Goal: Task Accomplishment & Management: Complete application form

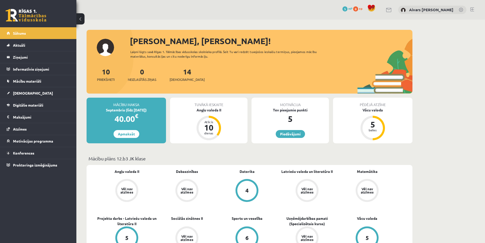
drag, startPoint x: 82, startPoint y: 85, endPoint x: 77, endPoint y: 139, distance: 54.5
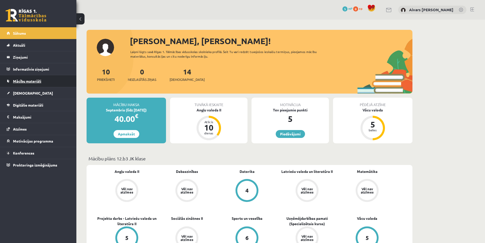
click at [37, 83] on span "Mācību materiāli" at bounding box center [27, 81] width 28 height 5
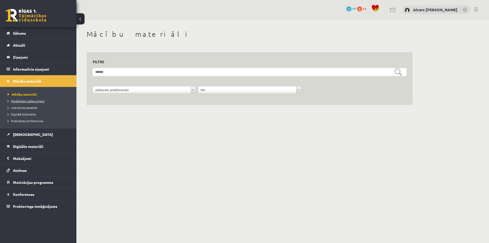
click at [33, 101] on span "Pieslēgties Uzdevumiem" at bounding box center [26, 101] width 37 height 4
click at [28, 107] on span "Literatūras saraksts" at bounding box center [23, 107] width 30 height 4
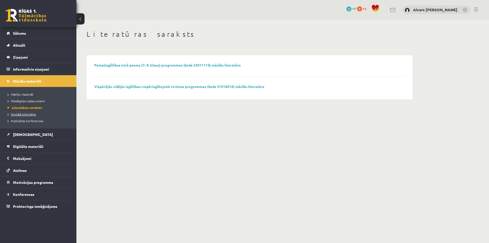
click at [23, 114] on span "Digitālā bibliotēka" at bounding box center [22, 114] width 28 height 4
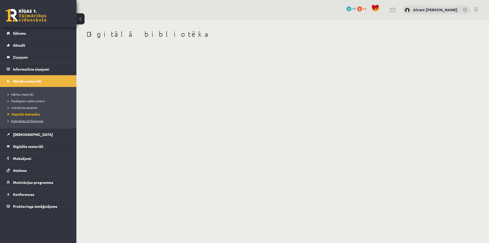
click at [25, 118] on link "Publicētas konferences" at bounding box center [40, 120] width 64 height 5
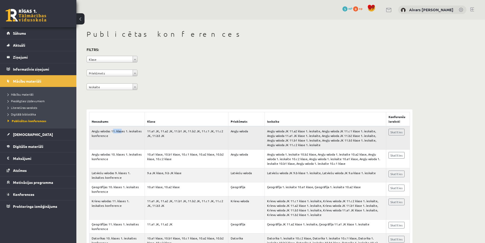
drag, startPoint x: 112, startPoint y: 131, endPoint x: 126, endPoint y: 130, distance: 13.4
click at [125, 130] on td "Angļu valodas 11. klases 1. ieskaites konference" at bounding box center [117, 137] width 56 height 23
click at [126, 130] on td "Angļu valodas 11. klases 1. ieskaites konference" at bounding box center [117, 137] width 56 height 23
drag, startPoint x: 199, startPoint y: 134, endPoint x: 235, endPoint y: 134, distance: 35.9
click at [230, 134] on tr "Angļu valodas 11. klases 1. ieskaites konference 11.a1 JK, 11.a2 JK, 11.b1 JK, …" at bounding box center [249, 137] width 321 height 23
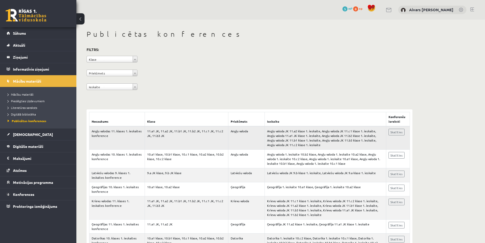
click at [348, 135] on td "Angļu valoda JK 11.a2 klase 1. ieskaite, Angļu valoda JK 11.c1 klase 1. ieskait…" at bounding box center [326, 137] width 122 height 23
drag, startPoint x: 121, startPoint y: 131, endPoint x: 125, endPoint y: 131, distance: 4.1
click at [123, 131] on td "Angļu valodas 11. klases 1. ieskaites konference" at bounding box center [117, 137] width 56 height 23
click at [126, 131] on td "Angļu valodas 11. klases 1. ieskaites konference" at bounding box center [117, 137] width 56 height 23
click at [19, 31] on link "Sākums" at bounding box center [38, 33] width 63 height 12
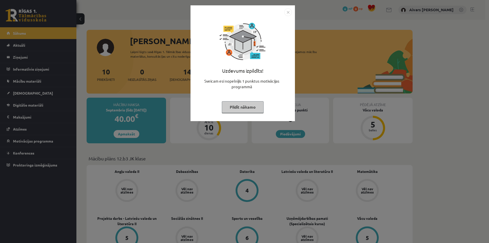
click at [243, 107] on button "Pildīt nākamo" at bounding box center [243, 107] width 42 height 12
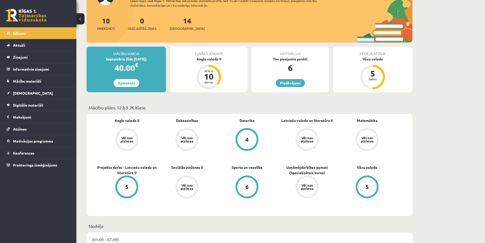
scroll to position [76, 0]
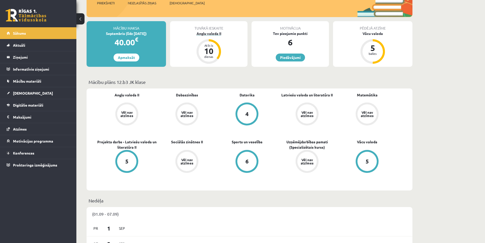
click at [212, 60] on div "Atlicis 10 dienas" at bounding box center [209, 51] width 20 height 20
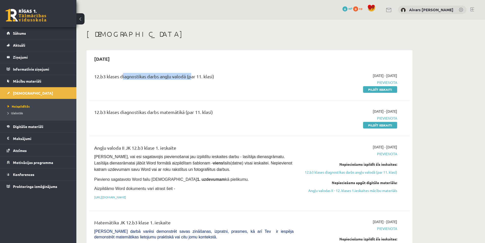
drag, startPoint x: 146, startPoint y: 78, endPoint x: 190, endPoint y: 81, distance: 43.7
click at [189, 81] on div "12.b3 klases diagnostikas darbs angļu valodā (par 11. klasi)" at bounding box center [194, 77] width 200 height 9
click at [193, 81] on div "12.b3 klases diagnostikas darbs angļu valodā (par 11. klasi)" at bounding box center [194, 77] width 200 height 9
drag, startPoint x: 142, startPoint y: 76, endPoint x: 218, endPoint y: 82, distance: 76.7
click at [218, 82] on div "12.b3 klases diagnostikas darbs angļu valodā (par 11. klasi)" at bounding box center [194, 77] width 200 height 9
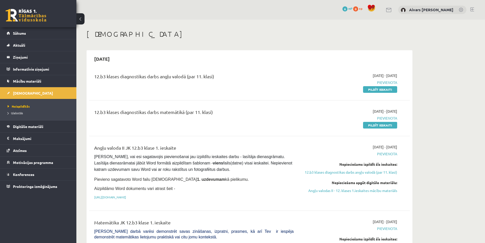
click at [218, 82] on div "12.b3 klases diagnostikas darbs angļu valodā (par 11. klasi)" at bounding box center [194, 77] width 200 height 9
click at [397, 81] on span "Pievienota" at bounding box center [349, 82] width 96 height 5
drag, startPoint x: 384, startPoint y: 147, endPoint x: 405, endPoint y: 146, distance: 21.0
click at [404, 146] on div "Angļu valoda II JK 12.b3 klase 1. ieskaite Pārliecinies, vai esi sagatavojis pi…" at bounding box center [249, 173] width 311 height 58
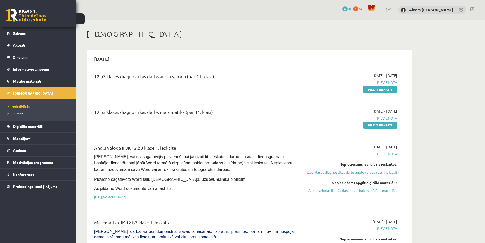
click at [405, 146] on div "Angļu valoda II JK 12.b3 klase 1. ieskaite Pārliecinies, vai esi sagatavojis pi…" at bounding box center [249, 173] width 311 height 58
drag, startPoint x: 366, startPoint y: 147, endPoint x: 374, endPoint y: 146, distance: 8.2
click at [373, 147] on span "2025-09-01 - 2025-09-15" at bounding box center [385, 146] width 24 height 5
drag, startPoint x: 386, startPoint y: 146, endPoint x: 402, endPoint y: 146, distance: 16.1
click at [402, 146] on div "Angļu valoda II JK 12.b3 klase 1. ieskaite Pārliecinies, vai esi sagatavojis pi…" at bounding box center [249, 173] width 311 height 58
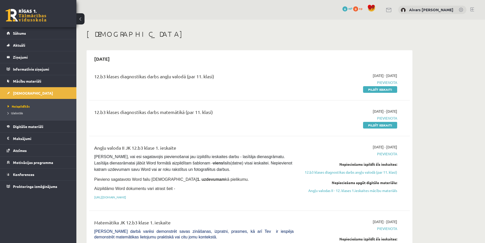
click at [402, 146] on div "Angļu valoda II JK 12.b3 klase 1. ieskaite Pārliecinies, vai esi sagatavojis pi…" at bounding box center [249, 173] width 311 height 58
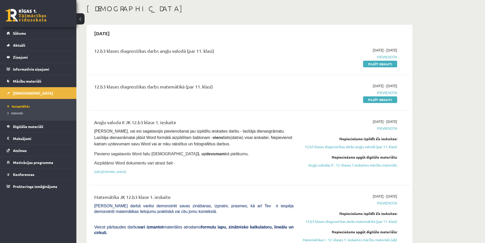
click at [398, 121] on div "2025-09-01 - 2025-09-15 Pievienota Nepieciešams izpildīt šīs ieskaites: 12.b3 k…" at bounding box center [350, 148] width 104 height 58
click at [399, 121] on div "2025-09-01 - 2025-09-15 Pievienota Nepieciešams izpildīt šīs ieskaites: 12.b3 k…" at bounding box center [350, 148] width 104 height 58
click at [361, 150] on div "2025-09-01 - 2025-09-15 Pievienota Nepieciešams izpildīt šīs ieskaites: 12.b3 k…" at bounding box center [350, 148] width 104 height 58
click at [362, 148] on link "12.b3 klases diagnostikas darbs angļu valodā (par 11. klasi)" at bounding box center [349, 146] width 96 height 5
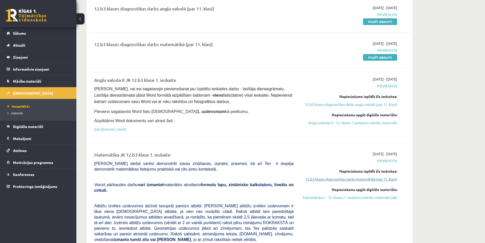
click at [370, 177] on link "12.b3 klases diagnostikas darbs matemātikā (par 11. klasi)" at bounding box center [349, 178] width 96 height 5
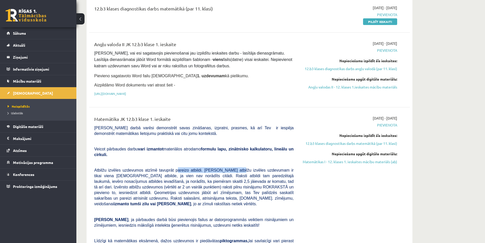
drag, startPoint x: 201, startPoint y: 163, endPoint x: 236, endPoint y: 164, distance: 34.9
click at [234, 168] on span "Atbilžu izvēles uzdevumos atzīmē tavuprāt pareizo atbildi. Katram atbilžu izvēl…" at bounding box center [194, 187] width 200 height 38
click at [242, 168] on span "Atbilžu izvēles uzdevumos atzīmē tavuprāt pareizo atbildi. Katram atbilžu izvēl…" at bounding box center [194, 187] width 200 height 38
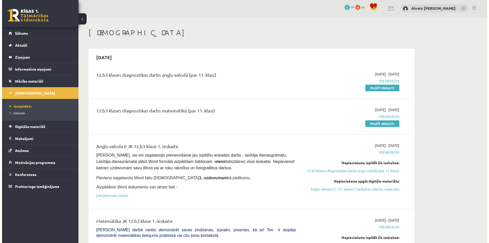
scroll to position [0, 0]
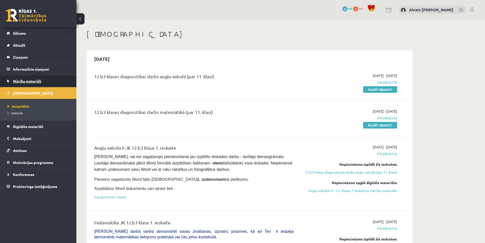
click at [18, 84] on link "Mācību materiāli" at bounding box center [38, 81] width 63 height 12
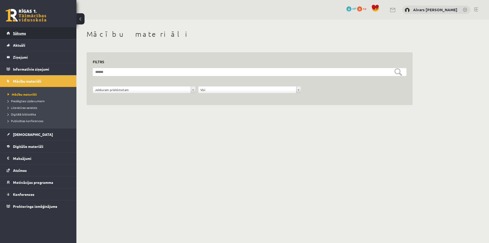
click at [33, 30] on link "Sākums" at bounding box center [38, 33] width 63 height 12
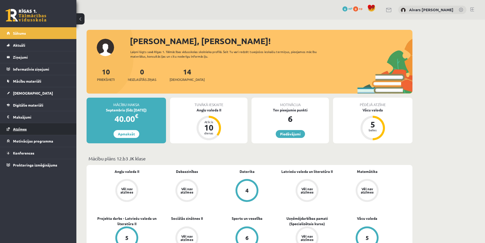
click at [35, 127] on link "Atzīmes" at bounding box center [38, 129] width 63 height 12
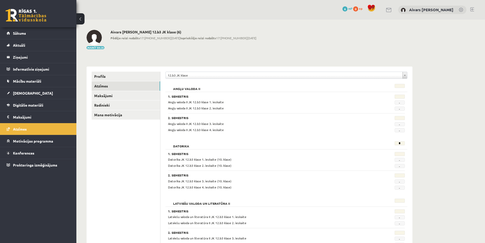
drag, startPoint x: 208, startPoint y: 101, endPoint x: 236, endPoint y: 102, distance: 28.3
click at [236, 102] on div "Angļu valoda II JK 12.b3 klase 1. ieskaite" at bounding box center [266, 102] width 204 height 5
drag, startPoint x: 215, startPoint y: 103, endPoint x: 228, endPoint y: 103, distance: 13.8
click at [228, 103] on div "Angļu valoda II JK 12.b3 klase 1. ieskaite" at bounding box center [266, 102] width 204 height 5
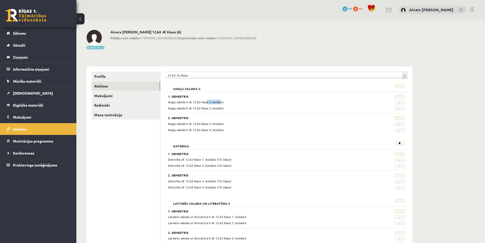
click at [228, 103] on div "Angļu valoda II JK 12.b3 klase 1. ieskaite" at bounding box center [266, 102] width 204 height 5
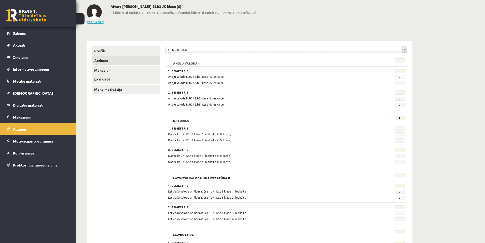
scroll to position [51, 0]
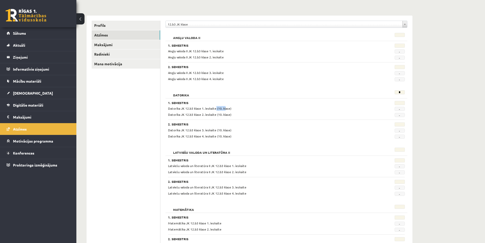
drag, startPoint x: 214, startPoint y: 109, endPoint x: 227, endPoint y: 109, distance: 12.5
click at [225, 109] on span "Datorika JK 12.b3 klase 1. ieskaite (10. klase)" at bounding box center [199, 108] width 63 height 4
click at [233, 110] on div "Datorika JK 12.b3 klase 1. ieskaite (10. klase)" at bounding box center [266, 108] width 204 height 5
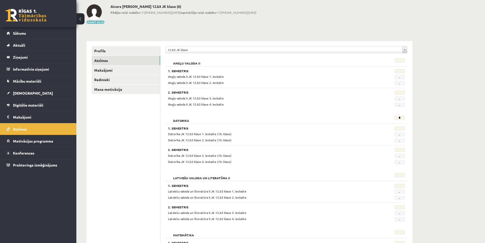
scroll to position [0, 0]
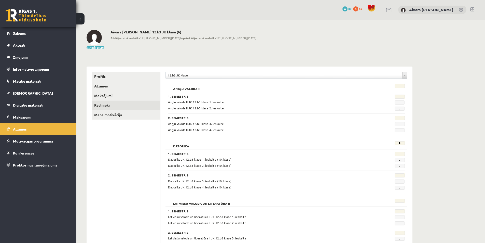
click at [107, 102] on link "Radinieki" at bounding box center [126, 104] width 69 height 9
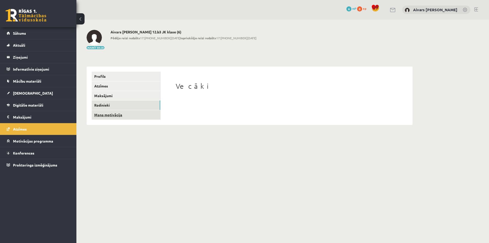
click at [114, 117] on link "Mana motivācija" at bounding box center [126, 114] width 69 height 9
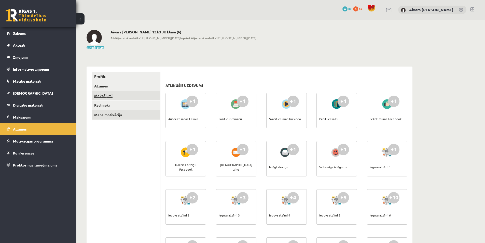
click at [111, 95] on link "Maksājumi" at bounding box center [126, 95] width 69 height 9
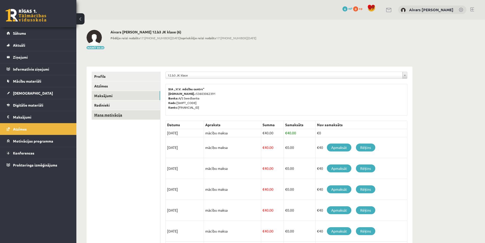
click at [117, 114] on link "Mana motivācija" at bounding box center [126, 114] width 69 height 9
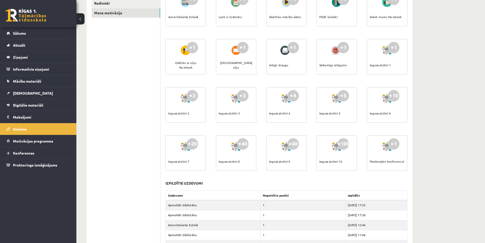
scroll to position [134, 0]
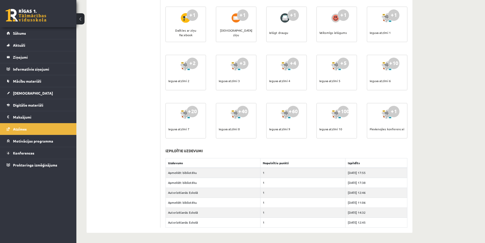
drag, startPoint x: 229, startPoint y: 131, endPoint x: 246, endPoint y: 132, distance: 17.6
click at [244, 131] on div "+40 Ieguva atzīmi 8" at bounding box center [236, 120] width 41 height 35
click at [246, 132] on div "+40 Ieguva atzīmi 8" at bounding box center [236, 120] width 41 height 35
drag, startPoint x: 275, startPoint y: 127, endPoint x: 299, endPoint y: 131, distance: 23.4
click at [297, 130] on div "+60 Ieguva atzīmi 9" at bounding box center [287, 120] width 41 height 35
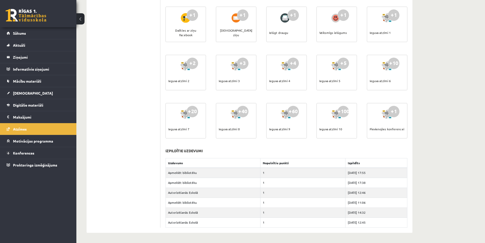
click at [299, 131] on div "+60 Ieguva atzīmi 9" at bounding box center [287, 120] width 41 height 35
drag, startPoint x: 325, startPoint y: 130, endPoint x: 355, endPoint y: 136, distance: 30.6
click at [352, 136] on div "+100 Ieguva atzīmi 10" at bounding box center [337, 120] width 41 height 35
click at [355, 136] on div "+100 Ieguva atzīmi 10" at bounding box center [337, 120] width 41 height 35
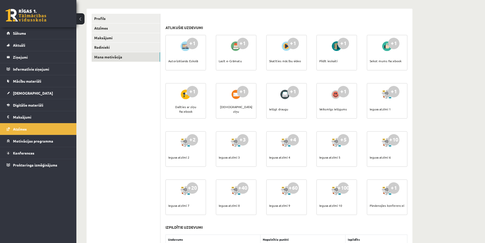
scroll to position [32, 0]
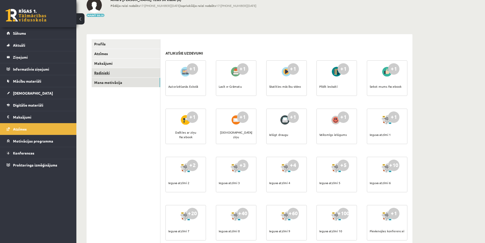
click at [108, 70] on link "Radinieki" at bounding box center [126, 72] width 69 height 9
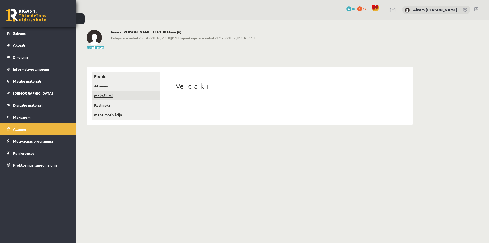
click at [122, 97] on link "Maksājumi" at bounding box center [126, 95] width 69 height 9
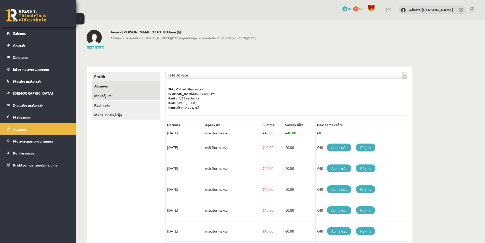
click at [121, 83] on link "Atzīmes" at bounding box center [126, 85] width 69 height 9
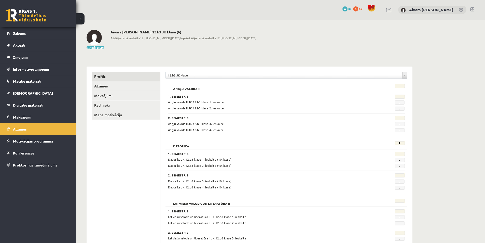
click at [126, 77] on link "Profils" at bounding box center [126, 76] width 69 height 9
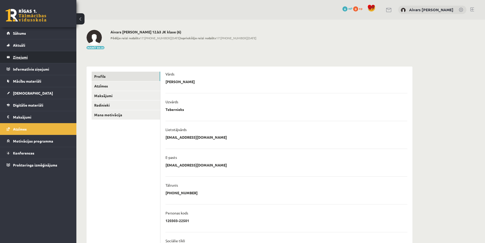
click at [25, 57] on legend "Ziņojumi 0" at bounding box center [41, 57] width 57 height 12
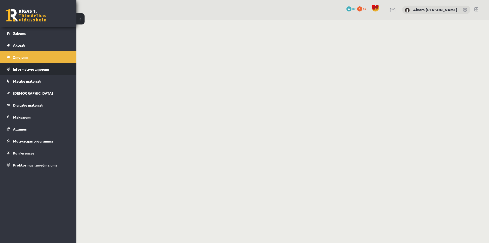
click at [36, 65] on legend "Informatīvie ziņojumi 0" at bounding box center [41, 69] width 57 height 12
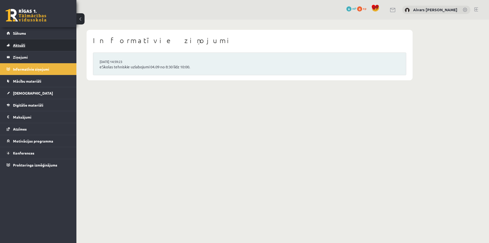
click at [44, 49] on link "Aktuāli" at bounding box center [38, 45] width 63 height 12
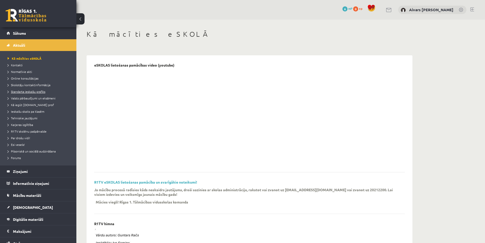
click at [37, 90] on span "Standarta ieskaišu grafiks" at bounding box center [27, 91] width 38 height 4
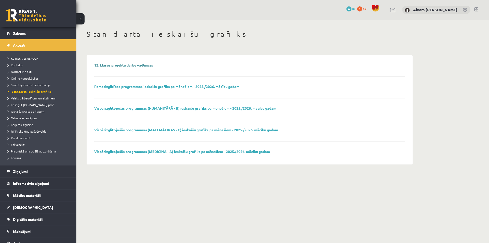
click at [127, 66] on link "12. klases projektu darbu vadlīnijas" at bounding box center [123, 65] width 59 height 5
click at [424, 10] on link "Aivars [PERSON_NAME]" at bounding box center [435, 9] width 44 height 5
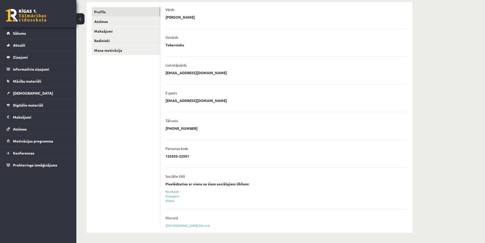
scroll to position [39, 0]
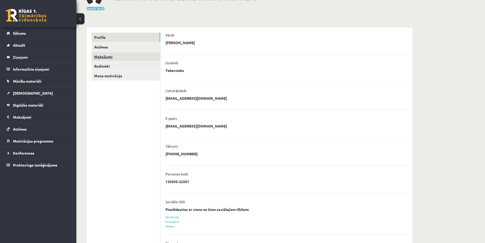
click at [112, 58] on link "Maksājumi" at bounding box center [126, 56] width 69 height 9
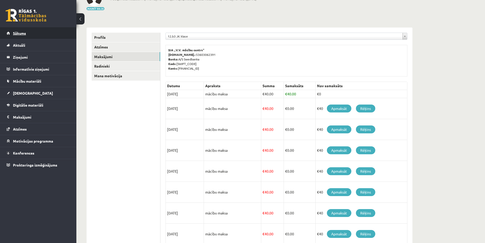
click at [17, 32] on span "Sākums" at bounding box center [19, 33] width 13 height 5
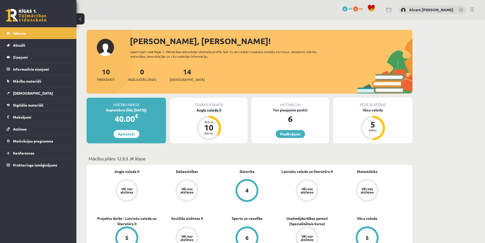
click at [209, 112] on div "Angļu valoda II" at bounding box center [208, 109] width 77 height 5
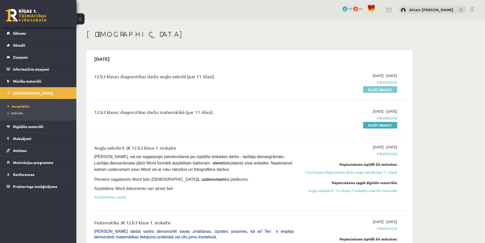
click at [372, 91] on link "Pildīt ieskaiti" at bounding box center [380, 89] width 34 height 7
click at [377, 91] on link "Pildīt ieskaiti" at bounding box center [380, 89] width 34 height 7
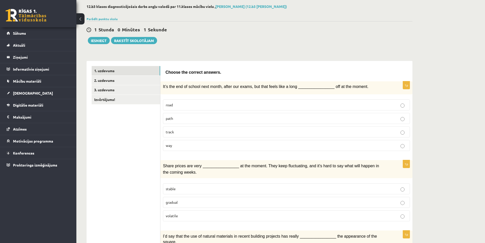
scroll to position [76, 0]
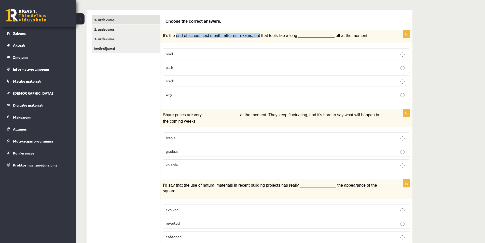
drag, startPoint x: 176, startPoint y: 36, endPoint x: 253, endPoint y: 32, distance: 76.5
click at [253, 32] on div "It’s the end of school next month, after our exams, but that feels like a long …" at bounding box center [287, 36] width 252 height 13
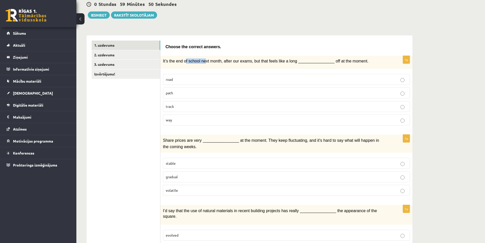
drag, startPoint x: 187, startPoint y: 64, endPoint x: 203, endPoint y: 65, distance: 15.8
click at [203, 65] on div "It’s the end of school next month, after our exams, but that feels like a long …" at bounding box center [287, 62] width 252 height 13
drag, startPoint x: 234, startPoint y: 62, endPoint x: 243, endPoint y: 62, distance: 8.9
click at [241, 62] on span "It’s the end of school next month, after our exams, but that feels like a long …" at bounding box center [266, 61] width 206 height 4
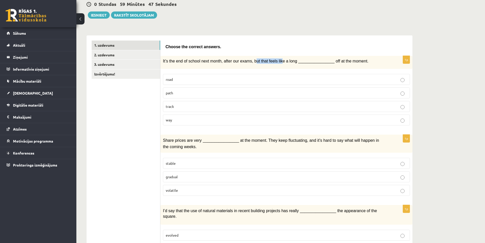
drag, startPoint x: 252, startPoint y: 62, endPoint x: 278, endPoint y: 62, distance: 26.0
click at [277, 62] on span "It’s the end of school next month, after our exams, but that feels like a long …" at bounding box center [266, 61] width 206 height 4
click at [274, 64] on div "It’s the end of school next month, after our exams, but that feels like a long …" at bounding box center [287, 62] width 252 height 13
click at [190, 118] on p "way" at bounding box center [287, 119] width 242 height 5
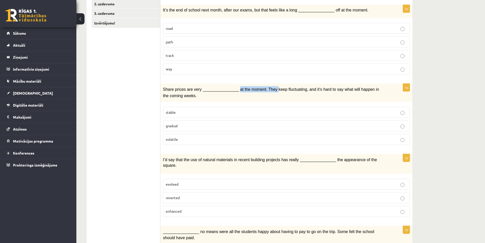
drag, startPoint x: 258, startPoint y: 88, endPoint x: 269, endPoint y: 89, distance: 10.8
click at [267, 89] on span "Share prices are very ________________ at the moment. They keep fluctuating, an…" at bounding box center [271, 92] width 216 height 10
drag, startPoint x: 305, startPoint y: 91, endPoint x: 322, endPoint y: 94, distance: 17.1
click at [316, 93] on p "Share prices are very ________________ at the moment. They keep fluctuating, an…" at bounding box center [274, 92] width 222 height 12
click at [322, 94] on p "Share prices are very ________________ at the moment. They keep fluctuating, an…" at bounding box center [274, 92] width 222 height 12
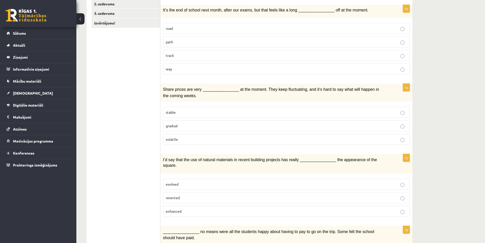
click at [186, 140] on p "volatile" at bounding box center [287, 139] width 242 height 5
drag, startPoint x: 218, startPoint y: 90, endPoint x: 253, endPoint y: 90, distance: 34.7
click at [253, 90] on span "Share prices are very ________________ at the moment. They keep fluctuating, an…" at bounding box center [271, 92] width 216 height 10
click at [246, 95] on p "Share prices are very ________________ at the moment. They keep fluctuating, an…" at bounding box center [274, 92] width 222 height 12
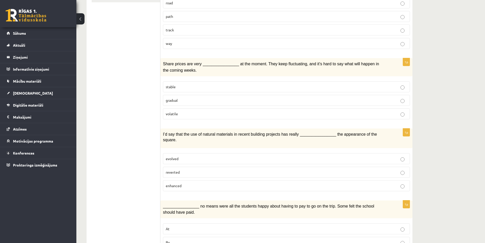
scroll to position [153, 0]
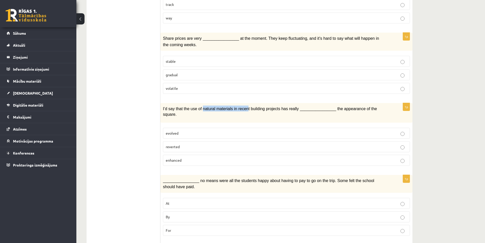
drag, startPoint x: 249, startPoint y: 113, endPoint x: 262, endPoint y: 114, distance: 12.6
click at [259, 114] on div "I’d say that the use of natural materials in recent building projects has reall…" at bounding box center [287, 113] width 252 height 20
click at [262, 114] on div "I’d say that the use of natural materials in recent building projects has reall…" at bounding box center [287, 113] width 252 height 20
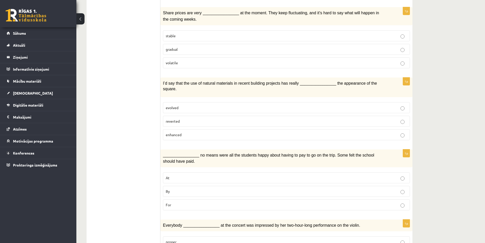
click at [206, 129] on label "enhanced" at bounding box center [286, 134] width 247 height 11
drag, startPoint x: 166, startPoint y: 85, endPoint x: 234, endPoint y: 85, distance: 67.5
click at [234, 85] on span "I’d say that the use of natural materials in recent building projects has reall…" at bounding box center [270, 86] width 214 height 10
click at [235, 86] on div "I’d say that the use of natural materials in recent building projects has reall…" at bounding box center [287, 87] width 252 height 20
drag, startPoint x: 245, startPoint y: 86, endPoint x: 266, endPoint y: 87, distance: 21.2
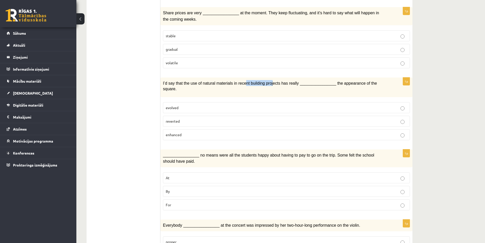
click at [266, 87] on div "I’d say that the use of natural materials in recent building projects has reall…" at bounding box center [287, 87] width 252 height 20
click at [267, 87] on div "I’d say that the use of natural materials in recent building projects has reall…" at bounding box center [287, 87] width 252 height 20
click at [271, 87] on div "I’d say that the use of natural materials in recent building projects has reall…" at bounding box center [287, 87] width 252 height 20
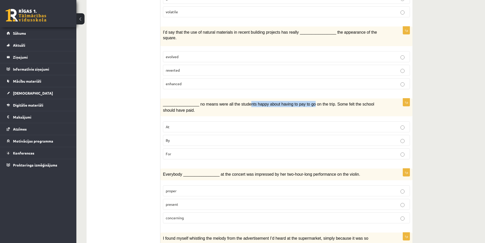
drag, startPoint x: 270, startPoint y: 98, endPoint x: 308, endPoint y: 98, distance: 37.2
click at [308, 102] on span "________________ no means were all the students happy about having to pay to go…" at bounding box center [269, 107] width 212 height 10
click at [247, 107] on p "________________ no means were all the students happy about having to pay to go…" at bounding box center [274, 107] width 222 height 12
drag, startPoint x: 227, startPoint y: 99, endPoint x: 267, endPoint y: 99, distance: 40.3
click at [267, 102] on span "________________ no means were all the students happy about having to pay to go…" at bounding box center [269, 107] width 212 height 10
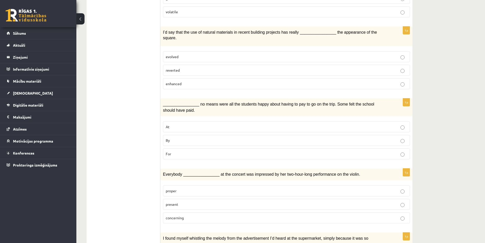
click at [256, 105] on p "________________ no means were all the students happy about having to pay to go…" at bounding box center [274, 107] width 222 height 12
click at [198, 138] on p "By" at bounding box center [287, 140] width 242 height 5
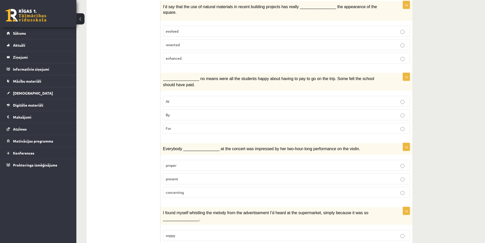
scroll to position [280, 0]
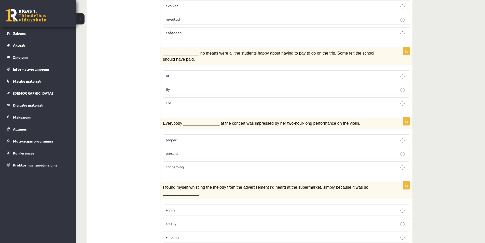
click at [190, 151] on p "present" at bounding box center [287, 153] width 242 height 5
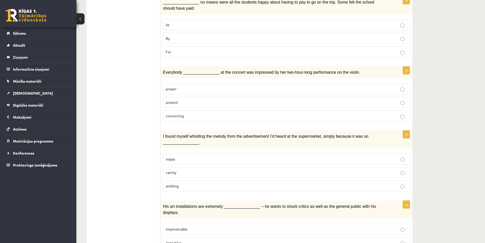
scroll to position [382, 0]
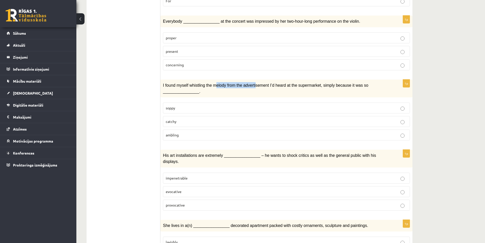
drag, startPoint x: 249, startPoint y: 79, endPoint x: 274, endPoint y: 79, distance: 25.0
click at [269, 83] on span "I found myself whistling the melody from the advertisement I’d heard at the sup…" at bounding box center [266, 88] width 206 height 10
click at [274, 83] on span "I found myself whistling the melody from the advertisement I’d heard at the sup…" at bounding box center [266, 88] width 206 height 10
click at [195, 119] on p "catchy" at bounding box center [287, 121] width 242 height 5
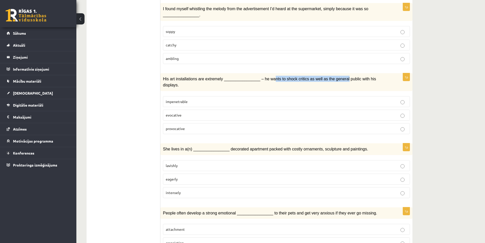
drag, startPoint x: 267, startPoint y: 74, endPoint x: 342, endPoint y: 77, distance: 75.5
click at [341, 77] on div "His art installations are extremely ________________ – he wants to shock critic…" at bounding box center [287, 82] width 252 height 18
click at [342, 77] on div "His art installations are extremely ________________ – he wants to shock critic…" at bounding box center [287, 82] width 252 height 18
drag, startPoint x: 190, startPoint y: 75, endPoint x: 217, endPoint y: 74, distance: 27.3
click at [217, 77] on span "His art installations are extremely ________________ – he wants to shock critic…" at bounding box center [269, 82] width 213 height 10
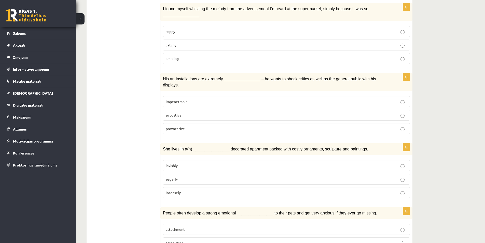
click at [236, 77] on div "His art installations are extremely ________________ – he wants to shock critic…" at bounding box center [287, 82] width 252 height 18
click at [187, 126] on p "provocative" at bounding box center [287, 128] width 242 height 5
click at [218, 112] on p "evocative" at bounding box center [287, 114] width 242 height 5
drag, startPoint x: 168, startPoint y: 105, endPoint x: 203, endPoint y: 107, distance: 34.4
click at [203, 110] on label "evocative" at bounding box center [286, 115] width 247 height 11
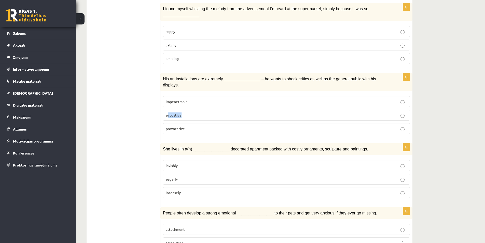
click at [182, 112] on p "evocative" at bounding box center [287, 114] width 242 height 5
drag, startPoint x: 167, startPoint y: 103, endPoint x: 180, endPoint y: 103, distance: 13.3
click at [180, 113] on span "evocative" at bounding box center [174, 115] width 16 height 5
click at [167, 113] on span "evocative" at bounding box center [174, 115] width 16 height 5
drag, startPoint x: 167, startPoint y: 104, endPoint x: 200, endPoint y: 101, distance: 32.8
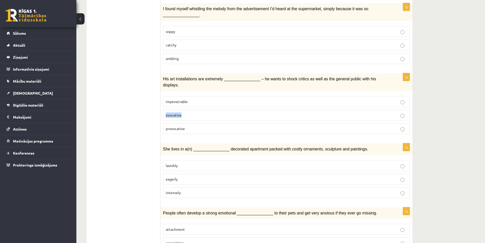
click at [200, 112] on p "evocative" at bounding box center [287, 114] width 242 height 5
click at [186, 97] on fieldset "impenetrable evocative provocative" at bounding box center [286, 115] width 247 height 42
click at [223, 99] on p "impenetrable" at bounding box center [287, 101] width 242 height 5
click at [163, 123] on fieldset "impenetrable evocative provocative" at bounding box center [286, 115] width 247 height 42
click at [187, 123] on label "provocative" at bounding box center [286, 128] width 247 height 11
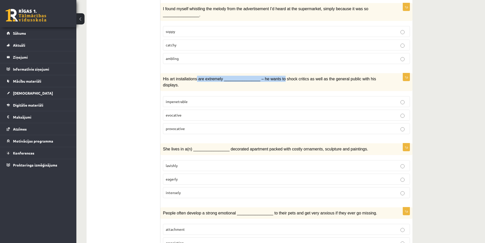
drag, startPoint x: 195, startPoint y: 74, endPoint x: 276, endPoint y: 76, distance: 81.8
click at [276, 76] on div "His art installations are extremely ________________ – he wants to shock critic…" at bounding box center [287, 82] width 252 height 18
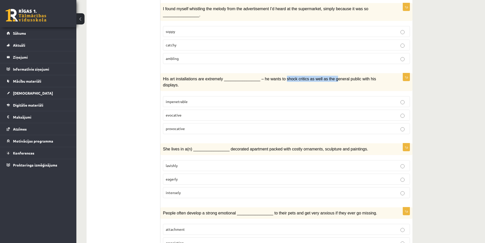
drag, startPoint x: 296, startPoint y: 75, endPoint x: 325, endPoint y: 77, distance: 29.4
click at [324, 77] on div "His art installations are extremely ________________ – he wants to shock critic…" at bounding box center [287, 82] width 252 height 18
click at [325, 77] on div "His art installations are extremely ________________ – he wants to shock critic…" at bounding box center [287, 82] width 252 height 18
click at [189, 99] on p "impenetrable" at bounding box center [287, 101] width 242 height 5
click at [185, 126] on p "provocative" at bounding box center [287, 128] width 242 height 5
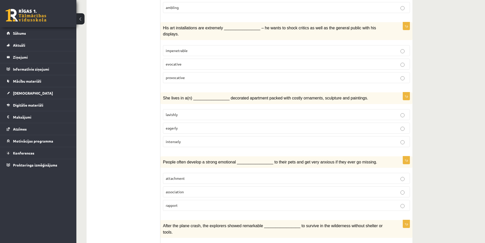
scroll to position [535, 0]
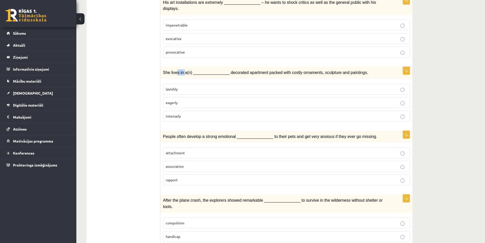
drag, startPoint x: 180, startPoint y: 60, endPoint x: 188, endPoint y: 59, distance: 7.2
click at [186, 70] on span "She lives in a(n) ________________ decorated apartment packed with costly ornam…" at bounding box center [265, 72] width 205 height 4
click at [188, 70] on span "She lives in a(n) ________________ decorated apartment packed with costly ornam…" at bounding box center [265, 72] width 205 height 4
click at [250, 70] on span "She lives in a(n) ________________ decorated apartment packed with costly ornam…" at bounding box center [265, 72] width 205 height 4
click at [252, 70] on span "She lives in a(n) ________________ decorated apartment packed with costly ornam…" at bounding box center [265, 72] width 205 height 4
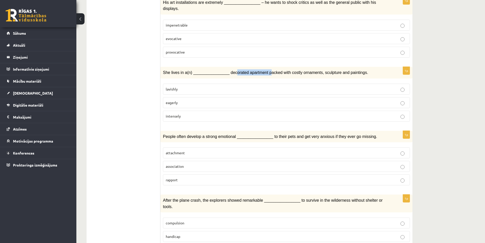
drag, startPoint x: 230, startPoint y: 62, endPoint x: 262, endPoint y: 64, distance: 32.7
click at [262, 67] on div "She lives in a(n) ________________ decorated apartment packed with costly ornam…" at bounding box center [287, 73] width 252 height 12
click at [210, 86] on p "lavishly" at bounding box center [287, 88] width 242 height 5
drag, startPoint x: 292, startPoint y: 59, endPoint x: 326, endPoint y: 62, distance: 34.5
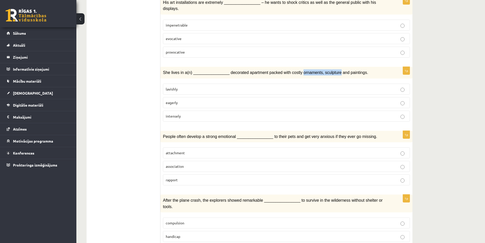
click at [326, 70] on span "She lives in a(n) ________________ decorated apartment packed with costly ornam…" at bounding box center [265, 72] width 205 height 4
drag, startPoint x: 324, startPoint y: 62, endPoint x: 349, endPoint y: 63, distance: 24.8
click at [347, 69] on p "She lives in a(n) ________________ decorated apartment packed with costly ornam…" at bounding box center [274, 72] width 222 height 6
click at [349, 69] on p "She lives in a(n) ________________ decorated apartment packed with costly ornam…" at bounding box center [274, 72] width 222 height 6
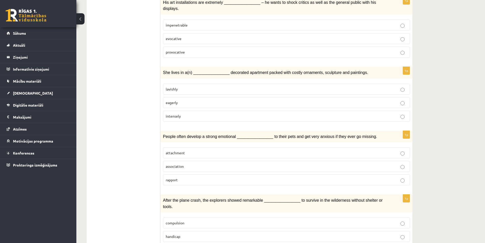
click at [188, 113] on p "intensely" at bounding box center [287, 115] width 242 height 5
click at [190, 84] on label "lavishly" at bounding box center [286, 89] width 247 height 11
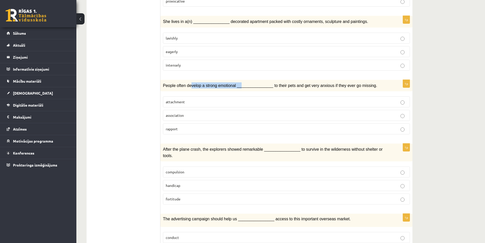
click at [237, 82] on p "People often develop a strong emotional ________________ to their pets and get …" at bounding box center [274, 85] width 222 height 6
click at [238, 82] on p "People often develop a strong emotional ________________ to their pets and get …" at bounding box center [274, 85] width 222 height 6
drag, startPoint x: 212, startPoint y: 75, endPoint x: 243, endPoint y: 77, distance: 30.4
click at [233, 83] on span "People often develop a strong emotional ________________ to their pets and get …" at bounding box center [270, 85] width 214 height 4
click at [243, 80] on div "People often develop a strong emotional ________________ to their pets and get …" at bounding box center [287, 86] width 252 height 12
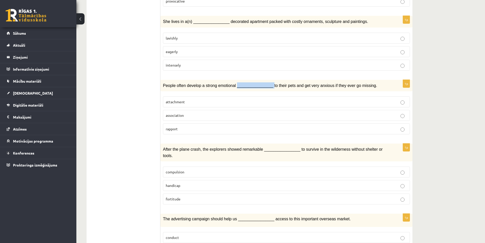
click at [243, 80] on div "People often develop a strong emotional ________________ to their pets and get …" at bounding box center [287, 86] width 252 height 12
click at [257, 80] on div "People often develop a strong emotional ________________ to their pets and get …" at bounding box center [287, 86] width 252 height 12
drag, startPoint x: 271, startPoint y: 75, endPoint x: 296, endPoint y: 75, distance: 24.7
click at [296, 83] on span "People often develop a strong emotional ________________ to their pets and get …" at bounding box center [270, 85] width 214 height 4
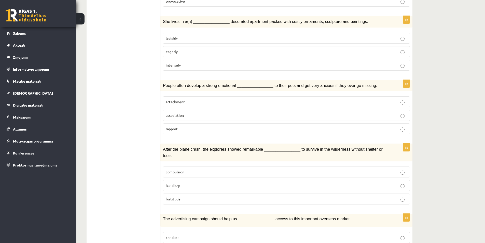
click at [280, 80] on div "People often develop a strong emotional ________________ to their pets and get …" at bounding box center [287, 86] width 252 height 12
click at [200, 99] on p "attachment" at bounding box center [287, 101] width 242 height 5
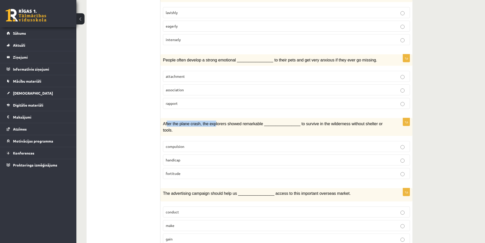
drag, startPoint x: 168, startPoint y: 110, endPoint x: 227, endPoint y: 113, distance: 58.7
click at [223, 122] on span "After the plane crash, the explorers showed remarkable ________________ to surv…" at bounding box center [273, 127] width 220 height 10
click at [229, 122] on span "After the plane crash, the explorers showed remarkable ________________ to surv…" at bounding box center [273, 127] width 220 height 10
click at [188, 168] on label "fortitude" at bounding box center [286, 173] width 247 height 11
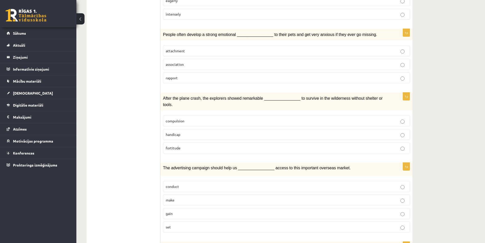
click at [193, 118] on p "compulsion" at bounding box center [287, 120] width 242 height 5
click at [185, 145] on p "fortitude" at bounding box center [287, 147] width 242 height 5
click at [193, 118] on p "compulsion" at bounding box center [287, 120] width 242 height 5
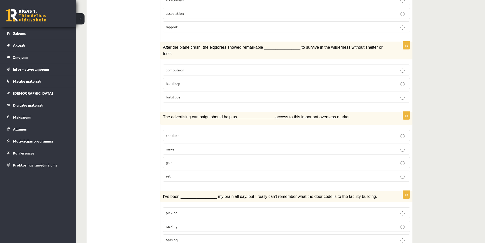
scroll to position [692, 0]
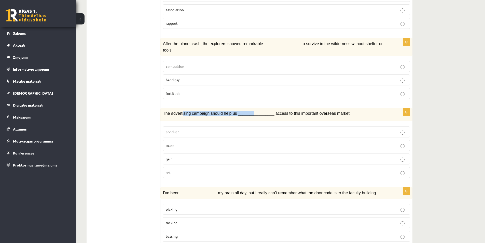
click at [254, 108] on div "The advertising campaign should help us ________________ access to this importa…" at bounding box center [287, 114] width 252 height 13
drag, startPoint x: 279, startPoint y: 95, endPoint x: 335, endPoint y: 95, distance: 55.8
click at [329, 111] on span "The advertising campaign should help us ________________ access to this importa…" at bounding box center [257, 113] width 188 height 4
click at [343, 111] on p "The advertising campaign should help us ________________ access to this importa…" at bounding box center [274, 113] width 222 height 5
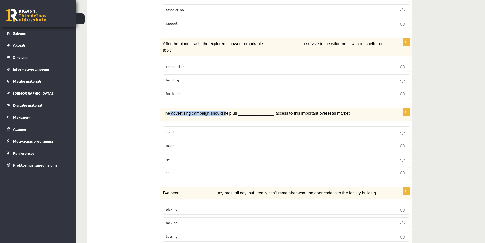
drag, startPoint x: 170, startPoint y: 97, endPoint x: 220, endPoint y: 100, distance: 50.3
click at [220, 108] on div "The advertising campaign should help us ________________ access to this importa…" at bounding box center [287, 114] width 252 height 13
drag, startPoint x: 178, startPoint y: 93, endPoint x: 227, endPoint y: 97, distance: 49.1
click at [227, 111] on span "The advertising campaign should help us ________________ access to this importa…" at bounding box center [257, 113] width 188 height 4
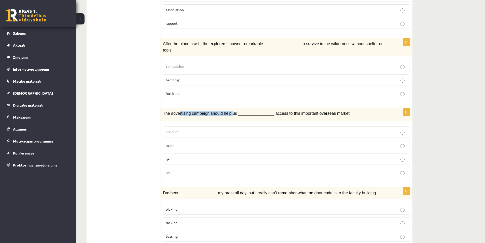
click at [225, 111] on span "The advertising campaign should help us ________________ access to this importa…" at bounding box center [257, 113] width 188 height 4
click at [180, 156] on p "gain" at bounding box center [287, 158] width 242 height 5
click at [199, 206] on p "picking" at bounding box center [287, 208] width 242 height 5
drag, startPoint x: 267, startPoint y: 174, endPoint x: 321, endPoint y: 176, distance: 53.8
click at [314, 191] on span "I’ve been ________________ my brain all day, but I really can’t remember what t…" at bounding box center [270, 193] width 214 height 4
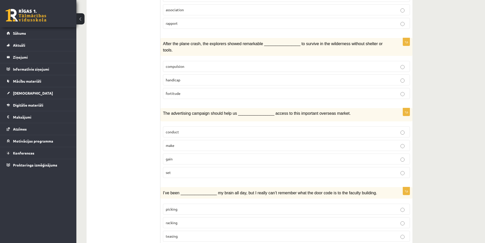
click at [324, 191] on span "I’ve been ________________ my brain all day, but I really can’t remember what t…" at bounding box center [270, 193] width 214 height 4
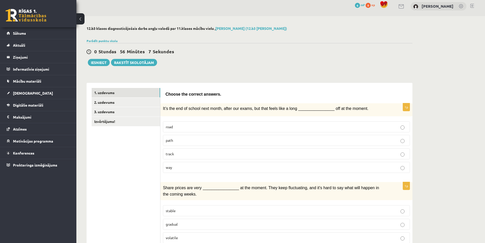
scroll to position [0, 0]
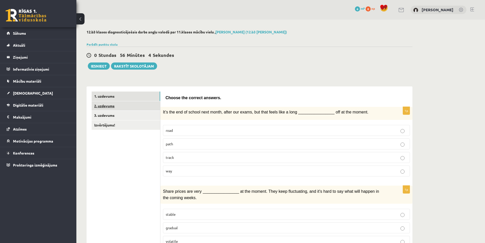
click at [124, 106] on link "2. uzdevums" at bounding box center [126, 105] width 69 height 9
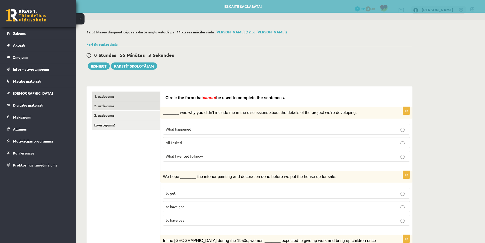
click at [129, 94] on link "1. uzdevums" at bounding box center [126, 95] width 69 height 9
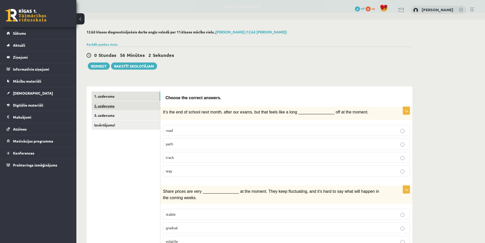
click at [126, 102] on link "2. uzdevums" at bounding box center [126, 105] width 69 height 9
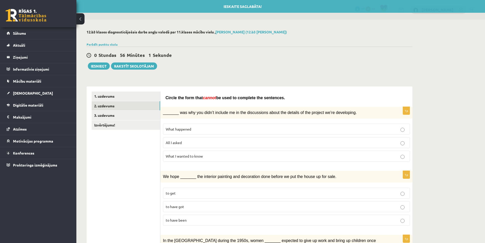
scroll to position [25, 0]
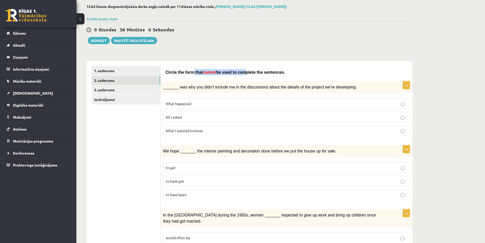
drag, startPoint x: 199, startPoint y: 72, endPoint x: 237, endPoint y: 72, distance: 39.0
click at [237, 72] on span "Circle the form that cannot be used to complete the sentences." at bounding box center [226, 72] width 120 height 4
click at [237, 72] on span "be used to complete the sentences." at bounding box center [250, 72] width 69 height 4
drag, startPoint x: 231, startPoint y: 72, endPoint x: 269, endPoint y: 74, distance: 37.7
click at [269, 74] on span "Circle the form that cannot be used to complete the sentences." at bounding box center [226, 72] width 120 height 4
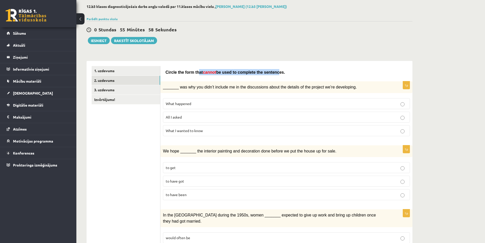
click at [269, 74] on span "be used to complete the sentences." at bounding box center [250, 72] width 69 height 4
drag, startPoint x: 186, startPoint y: 88, endPoint x: 218, endPoint y: 89, distance: 32.1
click at [218, 89] on span "_______ was why you didn’t include me in the discussions about the details of t…" at bounding box center [260, 87] width 194 height 4
click at [216, 91] on div "_______ was why you didn’t include me in the discussions about the details of t…" at bounding box center [287, 87] width 252 height 12
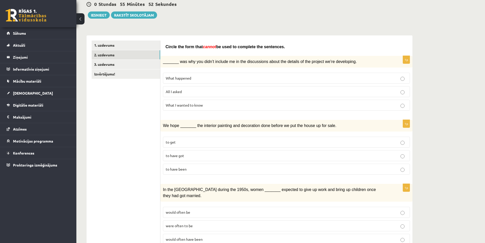
click at [193, 82] on label "What happened" at bounding box center [286, 78] width 247 height 11
click at [192, 93] on p "All I asked" at bounding box center [287, 91] width 242 height 5
click at [201, 82] on label "What happened" at bounding box center [286, 78] width 247 height 11
click at [193, 92] on p "All I asked" at bounding box center [287, 91] width 242 height 5
click at [183, 106] on span "What I wanted to know" at bounding box center [184, 105] width 37 height 5
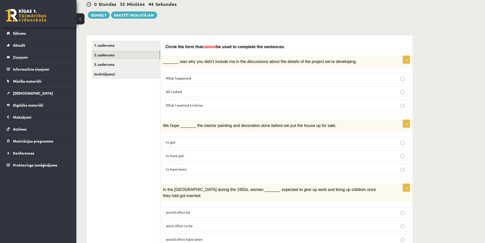
click at [184, 83] on label "What happened" at bounding box center [286, 78] width 247 height 11
click at [192, 76] on p "What happened" at bounding box center [287, 77] width 242 height 5
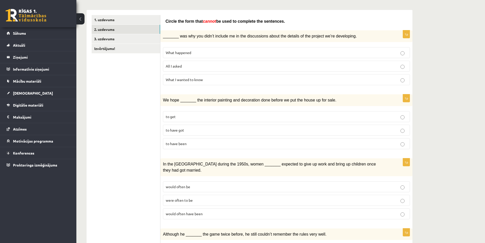
click at [191, 144] on p "to have been" at bounding box center [287, 143] width 242 height 5
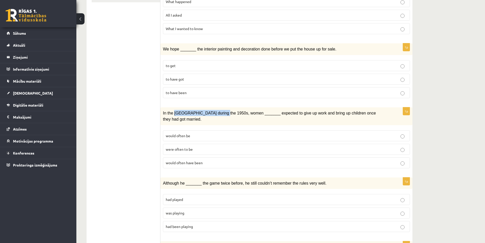
drag, startPoint x: 220, startPoint y: 115, endPoint x: 228, endPoint y: 116, distance: 7.8
click at [223, 116] on p "In the USA during the 1950s, women _______ expected to give up work and bring u…" at bounding box center [274, 116] width 222 height 12
click at [228, 116] on div "In the USA during the 1950s, women _______ expected to give up work and bring u…" at bounding box center [287, 116] width 252 height 18
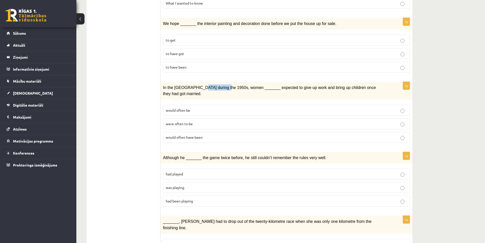
click at [223, 85] on span "In the USA during the 1950s, women _______ expected to give up work and bring u…" at bounding box center [269, 90] width 213 height 10
click at [221, 86] on span "In the USA during the 1950s, women _______ expected to give up work and bring u…" at bounding box center [269, 90] width 213 height 10
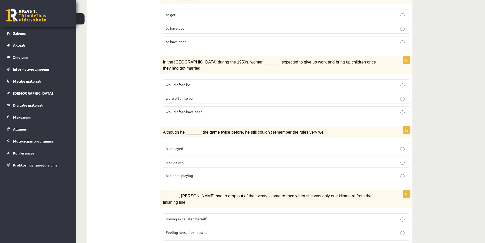
click at [209, 96] on p "were often to be" at bounding box center [287, 98] width 242 height 5
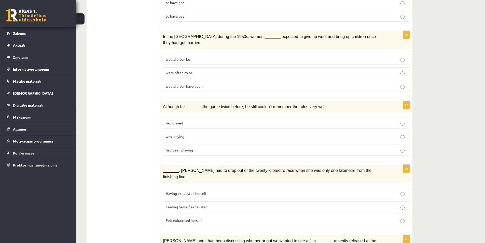
scroll to position [229, 0]
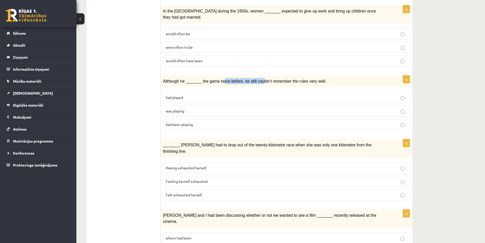
drag, startPoint x: 252, startPoint y: 77, endPoint x: 258, endPoint y: 77, distance: 6.1
click at [257, 79] on span "Although he _______ the game twice before, he still couldn’t remember the rules…" at bounding box center [245, 81] width 164 height 4
click at [258, 79] on span "Although he _______ the game twice before, he still couldn’t remember the rules…" at bounding box center [245, 81] width 164 height 4
click at [190, 122] on span "had been playing" at bounding box center [179, 124] width 27 height 5
click at [196, 108] on p "was playing" at bounding box center [287, 110] width 242 height 5
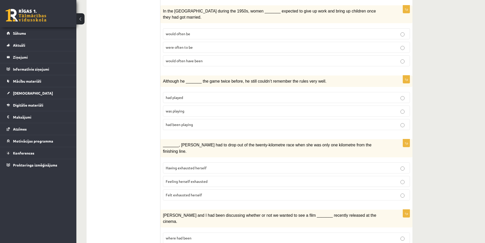
click at [195, 119] on label "had been playing" at bounding box center [286, 124] width 247 height 11
click at [203, 108] on p "was playing" at bounding box center [287, 110] width 242 height 5
click at [204, 119] on label "had been playing" at bounding box center [286, 124] width 247 height 11
drag, startPoint x: 207, startPoint y: 105, endPoint x: 208, endPoint y: 110, distance: 5.2
click at [208, 108] on p "was playing" at bounding box center [287, 110] width 242 height 5
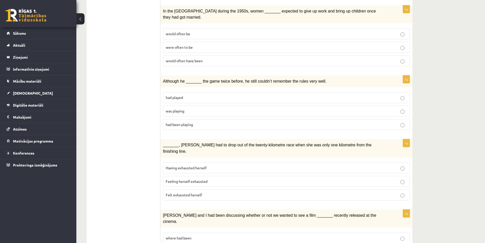
click at [210, 122] on p "had been playing" at bounding box center [287, 124] width 242 height 5
click at [216, 105] on label "was playing" at bounding box center [286, 110] width 247 height 11
click at [220, 122] on label "had been playing" at bounding box center [286, 124] width 247 height 11
click at [224, 108] on p "was playing" at bounding box center [287, 110] width 242 height 5
click at [223, 121] on label "had been playing" at bounding box center [286, 124] width 247 height 11
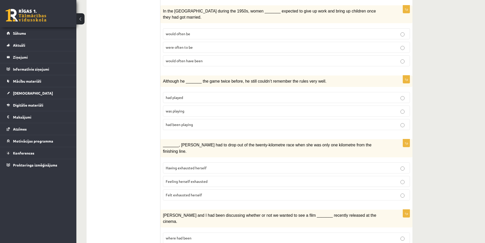
click at [226, 108] on p "was playing" at bounding box center [287, 110] width 242 height 5
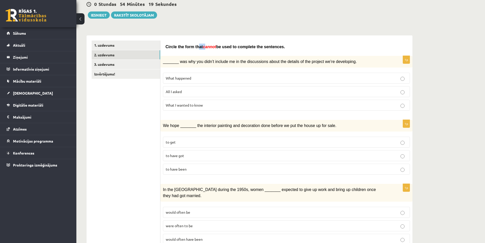
drag, startPoint x: 245, startPoint y: 46, endPoint x: 260, endPoint y: 47, distance: 15.1
click at [250, 47] on span "Circle the form that cannot be used to complete the sentences." at bounding box center [226, 47] width 120 height 4
click at [282, 48] on p "Circle the form that cannot be used to complete the sentences." at bounding box center [287, 47] width 242 height 6
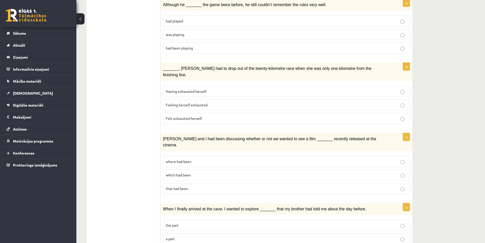
scroll to position [255, 0]
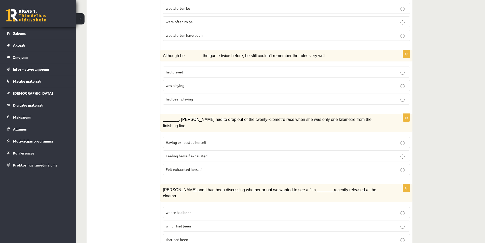
click at [193, 94] on label "had been playing" at bounding box center [286, 99] width 247 height 11
click at [196, 83] on p "was playing" at bounding box center [287, 85] width 242 height 5
click at [195, 94] on label "had been playing" at bounding box center [286, 99] width 247 height 11
click at [201, 80] on label "was playing" at bounding box center [286, 85] width 247 height 11
drag, startPoint x: 197, startPoint y: 89, endPoint x: 197, endPoint y: 78, distance: 10.7
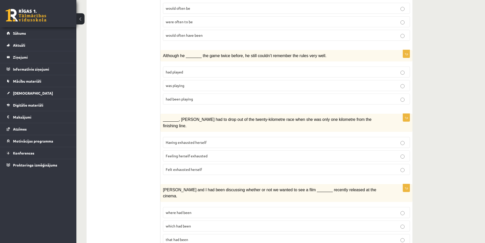
click at [197, 94] on label "had been playing" at bounding box center [286, 99] width 247 height 11
click at [197, 83] on p "was playing" at bounding box center [287, 85] width 242 height 5
click at [184, 97] on span "had been playing" at bounding box center [179, 99] width 27 height 5
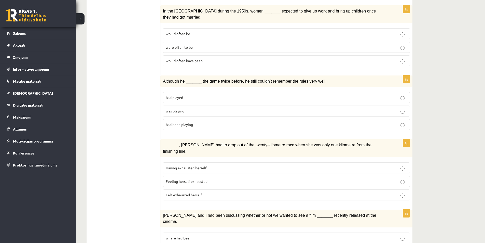
drag, startPoint x: 149, startPoint y: 104, endPoint x: 228, endPoint y: 106, distance: 79.3
click at [226, 106] on div "**********" at bounding box center [250, 196] width 326 height 678
click at [202, 119] on label "had been playing" at bounding box center [286, 124] width 247 height 11
click at [123, 111] on div "**********" at bounding box center [250, 196] width 326 height 678
click at [122, 114] on ul "1. uzdevums 2. uzdevums 3. uzdevums Izvērtējums!" at bounding box center [126, 196] width 69 height 668
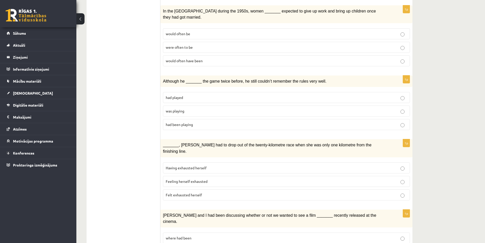
click at [201, 119] on label "had been playing" at bounding box center [286, 124] width 247 height 11
click at [122, 125] on ul "1. uzdevums 2. uzdevums 3. uzdevums Izvērtējums!" at bounding box center [126, 196] width 69 height 668
click at [200, 112] on fieldset "had played was playing had been playing" at bounding box center [286, 110] width 247 height 42
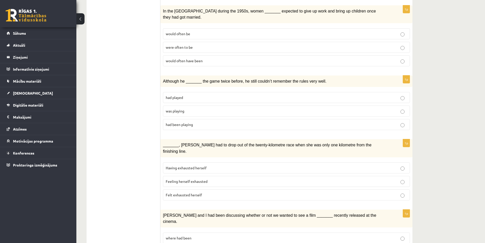
click at [201, 108] on p "was playing" at bounding box center [287, 110] width 242 height 5
drag, startPoint x: 197, startPoint y: 117, endPoint x: 201, endPoint y: 107, distance: 11.7
click at [197, 122] on p "had been playing" at bounding box center [287, 124] width 242 height 5
click at [202, 108] on p "was playing" at bounding box center [287, 110] width 242 height 5
click at [196, 122] on p "had been playing" at bounding box center [287, 124] width 242 height 5
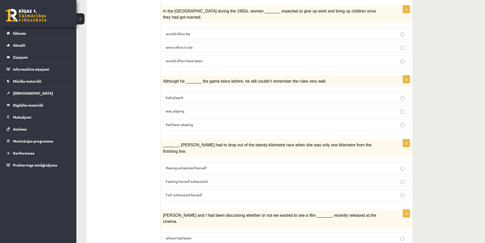
click at [197, 108] on p "was playing" at bounding box center [287, 110] width 242 height 5
click at [203, 122] on p "had been playing" at bounding box center [287, 124] width 242 height 5
click at [205, 108] on p "was playing" at bounding box center [287, 110] width 242 height 5
click at [202, 122] on p "had been playing" at bounding box center [287, 124] width 242 height 5
click at [210, 108] on p "was playing" at bounding box center [287, 110] width 242 height 5
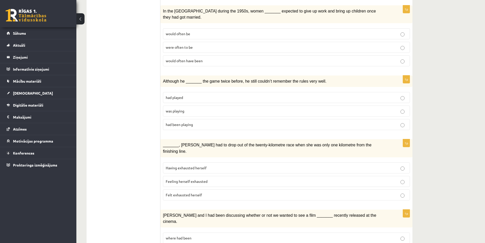
click at [212, 122] on p "had been playing" at bounding box center [287, 124] width 242 height 5
click at [222, 108] on p "was playing" at bounding box center [287, 110] width 242 height 5
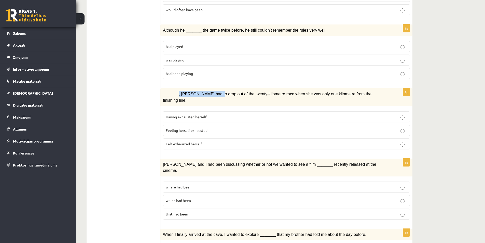
drag, startPoint x: 178, startPoint y: 87, endPoint x: 222, endPoint y: 86, distance: 44.3
click at [214, 92] on span "_______, Judy had to drop out of the twenty-kilometre race when she was only on…" at bounding box center [267, 97] width 209 height 10
click at [236, 92] on span "_______, Judy had to drop out of the twenty-kilometre race when she was only on…" at bounding box center [267, 97] width 209 height 10
click at [211, 128] on p "Feeling herself exhausted" at bounding box center [287, 130] width 242 height 5
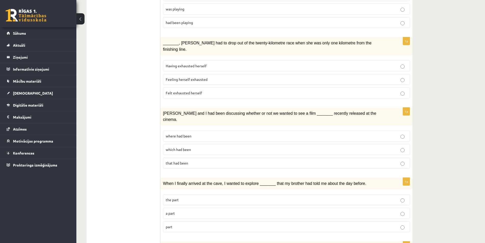
scroll to position [357, 0]
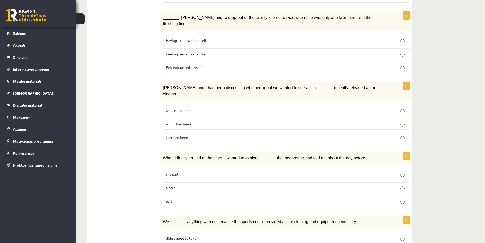
click at [204, 108] on p "where had been" at bounding box center [287, 110] width 242 height 5
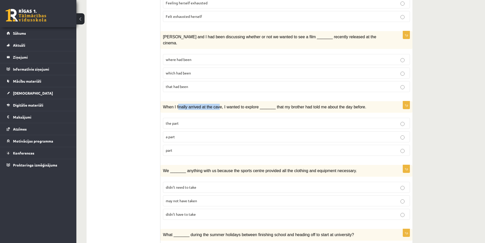
drag, startPoint x: 216, startPoint y: 93, endPoint x: 230, endPoint y: 93, distance: 14.5
click at [222, 101] on div "When I finally arrived at the cave, I wanted to explore _______ that my brother…" at bounding box center [287, 107] width 252 height 12
click at [231, 101] on div "When I finally arrived at the cave, I wanted to explore _______ that my brother…" at bounding box center [287, 107] width 252 height 12
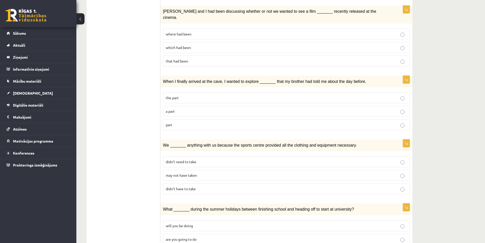
click at [190, 122] on p "part" at bounding box center [287, 124] width 242 height 5
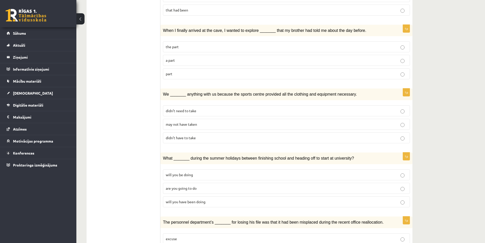
click at [193, 119] on label "may not have taken" at bounding box center [286, 124] width 247 height 11
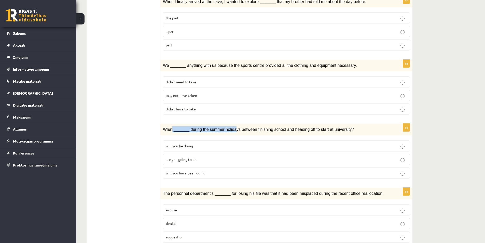
drag, startPoint x: 213, startPoint y: 106, endPoint x: 239, endPoint y: 110, distance: 26.0
click at [232, 124] on div "What _______ during the summer holidays between finishing school and heading of…" at bounding box center [287, 130] width 252 height 12
click at [239, 127] on span "What _______ during the summer holidays between finishing school and heading of…" at bounding box center [258, 129] width 191 height 4
drag, startPoint x: 212, startPoint y: 112, endPoint x: 234, endPoint y: 116, distance: 23.1
click at [231, 124] on div "What _______ during the summer holidays between finishing school and heading of…" at bounding box center [287, 130] width 252 height 12
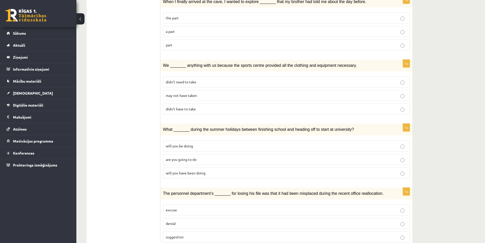
click at [198, 167] on label "will you have been doing" at bounding box center [286, 172] width 247 height 11
drag, startPoint x: 168, startPoint y: 177, endPoint x: 230, endPoint y: 176, distance: 62.4
click at [230, 191] on span "The personnel department’s _______ for losing his file was that it had been mis…" at bounding box center [273, 193] width 221 height 4
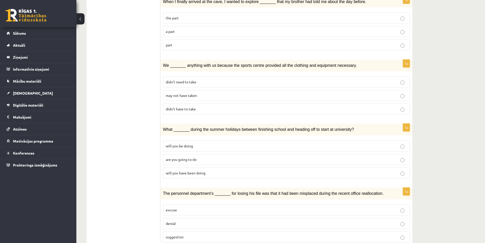
click at [248, 190] on p "The personnel department’s _______ for losing his file was that it had been mis…" at bounding box center [274, 193] width 222 height 6
drag, startPoint x: 202, startPoint y: 178, endPoint x: 224, endPoint y: 179, distance: 21.7
click at [224, 188] on div "The personnel department’s _______ for losing his file was that it had been mis…" at bounding box center [287, 194] width 252 height 12
click at [180, 188] on div "The personnel department’s _______ for losing his file was that it had been mis…" at bounding box center [287, 194] width 252 height 12
click at [200, 188] on div "The personnel department’s _______ for losing his file was that it had been mis…" at bounding box center [287, 194] width 252 height 12
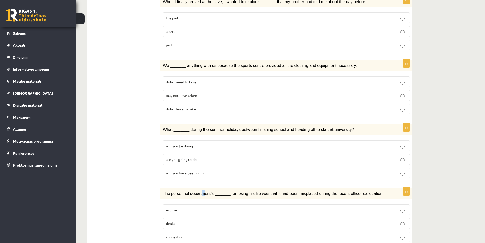
click at [199, 188] on div "The personnel department’s _______ for losing his file was that it had been mis…" at bounding box center [287, 194] width 252 height 12
click at [191, 234] on p "suggestion" at bounding box center [287, 236] width 242 height 5
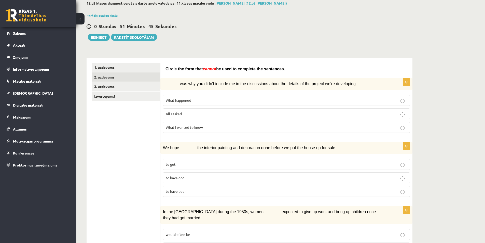
scroll to position [0, 0]
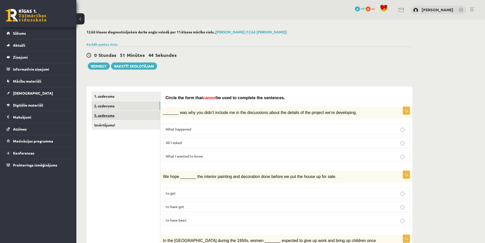
click at [118, 113] on link "3. uzdevums" at bounding box center [126, 115] width 69 height 9
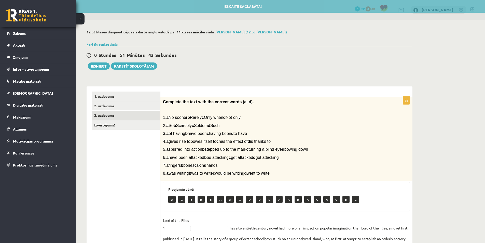
scroll to position [51, 0]
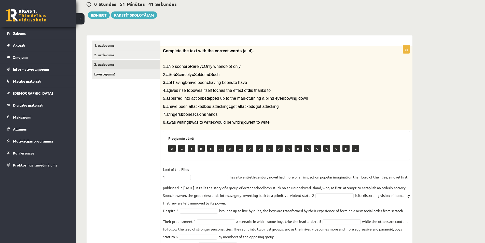
drag, startPoint x: 183, startPoint y: 54, endPoint x: 237, endPoint y: 57, distance: 54.1
click at [237, 57] on div "Complete the text with the correct words (a–d). 1. a No sooner b Rarely c Only …" at bounding box center [287, 88] width 252 height 85
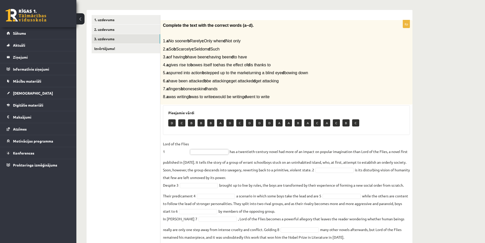
click at [174, 153] on p "Lord of the Flies 1" at bounding box center [176, 147] width 26 height 15
drag, startPoint x: 175, startPoint y: 153, endPoint x: 179, endPoint y: 152, distance: 4.6
click at [179, 152] on p "Lord of the Flies 1" at bounding box center [176, 147] width 26 height 15
drag, startPoint x: 183, startPoint y: 146, endPoint x: 151, endPoint y: 143, distance: 32.2
click at [151, 143] on div "**********" at bounding box center [250, 129] width 326 height 239
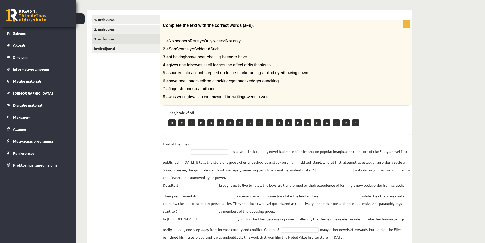
click at [227, 143] on fieldset "Lord of the Flies 1 has a twentieth-century novel had more of an impact on popu…" at bounding box center [286, 190] width 247 height 101
drag, startPoint x: 234, startPoint y: 152, endPoint x: 270, endPoint y: 152, distance: 35.9
click at [270, 152] on fieldset "Lord of the Flies 1 D * has a twentieth-century novel had more of an impact on …" at bounding box center [286, 190] width 247 height 101
click at [271, 153] on fieldset "Lord of the Flies 1 D * has a twentieth-century novel had more of an impact on …" at bounding box center [286, 190] width 247 height 101
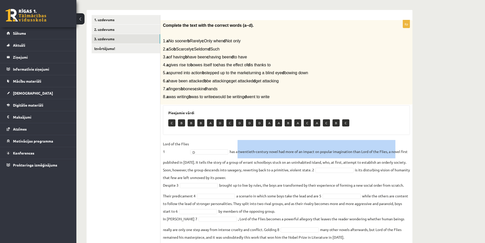
drag, startPoint x: 249, startPoint y: 152, endPoint x: 394, endPoint y: 158, distance: 144.6
click at [394, 158] on fieldset "Lord of the Flies 1 D * has a twentieth-century novel had more of an impact on …" at bounding box center [286, 190] width 247 height 101
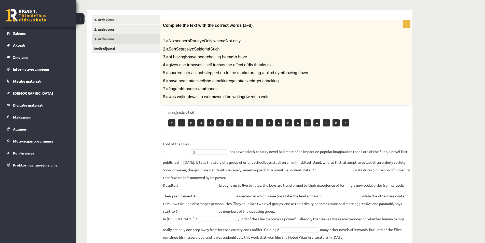
scroll to position [92, 0]
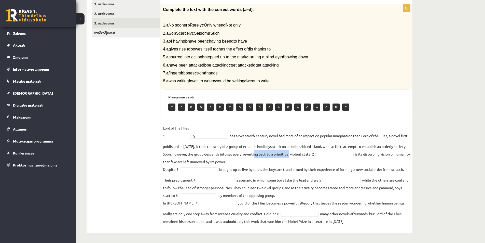
drag, startPoint x: 279, startPoint y: 152, endPoint x: 290, endPoint y: 152, distance: 10.7
click at [290, 152] on fieldset "Lord of the Flies 1 D * has a twentieth-century novel had more of an impact on …" at bounding box center [286, 174] width 247 height 101
click at [332, 158] on fieldset "Lord of the Flies 1 D * has a twentieth-century novel had more of an impact on …" at bounding box center [286, 174] width 247 height 101
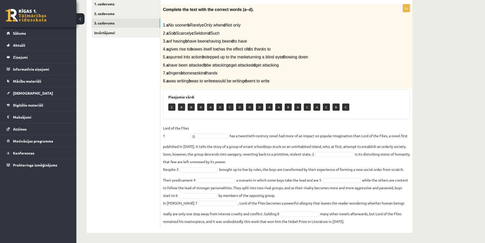
drag, startPoint x: 224, startPoint y: 33, endPoint x: 250, endPoint y: 35, distance: 26.1
click at [220, 35] on span "2. a So b Scarcely c Seldom d Such" at bounding box center [191, 33] width 57 height 4
click at [239, 36] on div "Complete the text with the correct words (a–d). 1. a No sooner b Rarely c Only …" at bounding box center [287, 46] width 252 height 85
click at [266, 167] on fieldset "Lord of the Flies 1 D * has a twentieth-century novel had more of an impact on …" at bounding box center [286, 174] width 247 height 101
drag, startPoint x: 228, startPoint y: 168, endPoint x: 278, endPoint y: 168, distance: 50.2
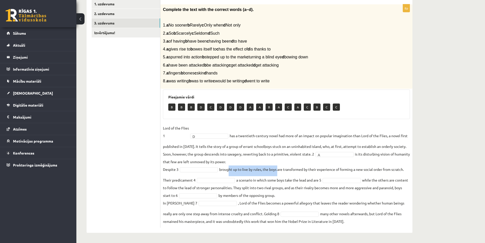
click at [278, 168] on fieldset "Lord of the Flies 1 D * has a twentieth-century novel had more of an impact on …" at bounding box center [286, 174] width 247 height 101
drag, startPoint x: 220, startPoint y: 167, endPoint x: 266, endPoint y: 171, distance: 45.3
click at [265, 171] on fieldset "Lord of the Flies 1 D * has a twentieth-century novel had more of an impact on …" at bounding box center [286, 174] width 247 height 101
click at [266, 171] on fieldset "Lord of the Flies 1 D * has a twentieth-century novel had more of an impact on …" at bounding box center [286, 174] width 247 height 101
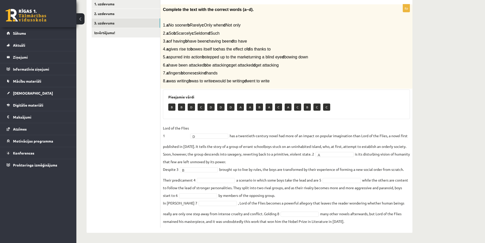
drag, startPoint x: 241, startPoint y: 161, endPoint x: 250, endPoint y: 163, distance: 9.3
click at [249, 163] on fieldset "Lord of the Flies 1 D * has a twentieth-century novel had more of an impact on …" at bounding box center [286, 174] width 247 height 101
click at [250, 163] on fieldset "Lord of the Flies 1 D * has a twentieth-century novel had more of an impact on …" at bounding box center [286, 174] width 247 height 101
click at [179, 171] on fieldset "Lord of the Flies 1 D * has a twentieth-century novel had more of an impact on …" at bounding box center [286, 174] width 247 height 101
click at [255, 161] on fieldset "Lord of the Flies 1 D * has a twentieth-century novel had more of an impact on …" at bounding box center [286, 174] width 247 height 101
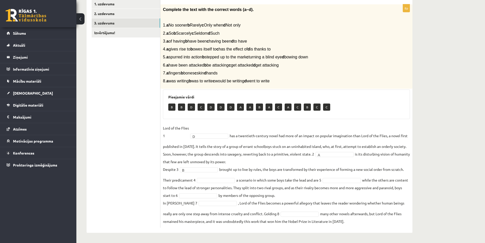
click at [201, 167] on fieldset "Lord of the Flies 1 D * has a twentieth-century novel had more of an impact on …" at bounding box center [286, 174] width 247 height 101
drag, startPoint x: 246, startPoint y: 173, endPoint x: 275, endPoint y: 175, distance: 29.1
click at [274, 175] on fieldset "Lord of the Flies 1 D * has a twentieth-century novel had more of an impact on …" at bounding box center [286, 174] width 247 height 101
click at [275, 175] on fieldset "Lord of the Flies 1 D * has a twentieth-century novel had more of an impact on …" at bounding box center [286, 174] width 247 height 101
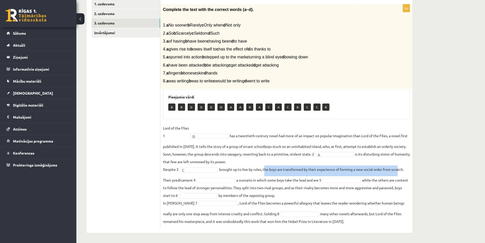
drag, startPoint x: 274, startPoint y: 172, endPoint x: 394, endPoint y: 174, distance: 120.0
click at [395, 174] on fieldset "Lord of the Flies 1 D * has a twentieth-century novel had more of an impact on …" at bounding box center [286, 174] width 247 height 101
click at [394, 174] on fieldset "Lord of the Flies 1 D * has a twentieth-century novel had more of an impact on …" at bounding box center [286, 174] width 247 height 101
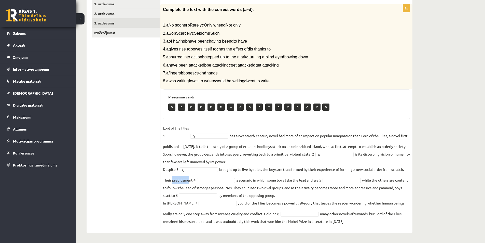
click at [185, 180] on fieldset "Lord of the Flies 1 D * has a twentieth-century novel had more of an impact on …" at bounding box center [286, 174] width 247 height 101
click at [187, 180] on fieldset "Lord of the Flies 1 D * has a twentieth-century novel had more of an impact on …" at bounding box center [286, 174] width 247 height 101
drag, startPoint x: 249, startPoint y: 179, endPoint x: 300, endPoint y: 179, distance: 50.7
click at [300, 179] on fieldset "Lord of the Flies 1 D * has a twentieth-century novel had more of an impact on …" at bounding box center [286, 174] width 247 height 101
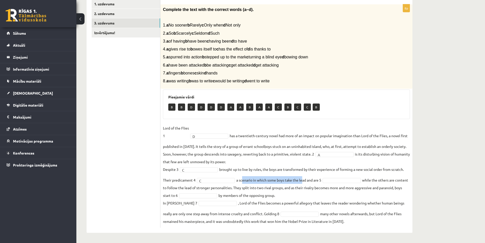
click at [300, 179] on fieldset "Lord of the Flies 1 D * has a twentieth-century novel had more of an impact on …" at bounding box center [286, 174] width 247 height 101
drag, startPoint x: 286, startPoint y: 180, endPoint x: 310, endPoint y: 181, distance: 24.0
click at [310, 181] on fieldset "Lord of the Flies 1 D * has a twentieth-century novel had more of an impact on …" at bounding box center [286, 174] width 247 height 101
drag, startPoint x: 310, startPoint y: 181, endPoint x: 314, endPoint y: 181, distance: 4.8
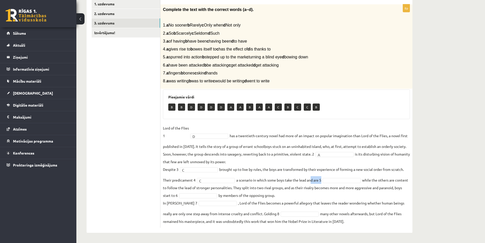
click at [314, 181] on fieldset "Lord of the Flies 1 D * has a twentieth-century novel had more of an impact on …" at bounding box center [286, 174] width 247 height 101
drag, startPoint x: 173, startPoint y: 187, endPoint x: 232, endPoint y: 191, distance: 59.2
click at [232, 191] on fieldset "Lord of the Flies 1 D * has a twentieth-century novel had more of an impact on …" at bounding box center [286, 174] width 247 height 101
click at [216, 189] on fieldset "Lord of the Flies 1 D * has a twentieth-century novel had more of an impact on …" at bounding box center [286, 174] width 247 height 101
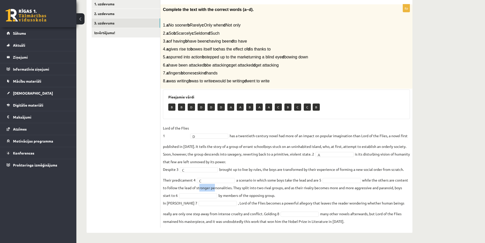
drag, startPoint x: 197, startPoint y: 187, endPoint x: 229, endPoint y: 189, distance: 31.9
click at [229, 189] on fieldset "Lord of the Flies 1 D * has a twentieth-century novel had more of an impact on …" at bounding box center [286, 174] width 247 height 101
drag, startPoint x: 254, startPoint y: 189, endPoint x: 316, endPoint y: 192, distance: 62.3
click at [316, 192] on fieldset "Lord of the Flies 1 D * has a twentieth-century novel had more of an impact on …" at bounding box center [286, 174] width 247 height 101
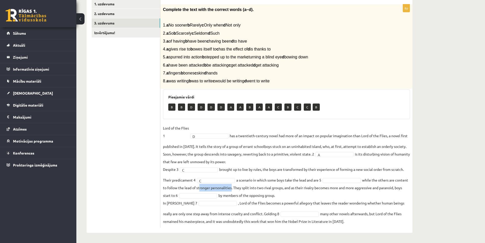
click at [308, 192] on fieldset "Lord of the Flies 1 D * has a twentieth-century novel had more of an impact on …" at bounding box center [286, 174] width 247 height 101
drag, startPoint x: 294, startPoint y: 190, endPoint x: 386, endPoint y: 191, distance: 91.2
click at [385, 191] on fieldset "Lord of the Flies 1 D * has a twentieth-century novel had more of an impact on …" at bounding box center [286, 174] width 247 height 101
click at [343, 192] on fieldset "Lord of the Flies 1 D * has a twentieth-century novel had more of an impact on …" at bounding box center [286, 174] width 247 height 101
drag, startPoint x: 365, startPoint y: 190, endPoint x: 397, endPoint y: 191, distance: 32.1
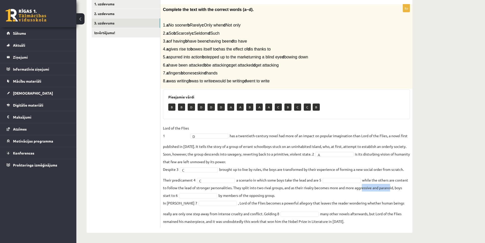
click at [396, 191] on fieldset "Lord of the Flies 1 D * has a twentieth-century novel had more of an impact on …" at bounding box center [286, 174] width 247 height 101
click at [398, 191] on fieldset "Lord of the Flies 1 D * has a twentieth-century novel had more of an impact on …" at bounding box center [286, 174] width 247 height 101
drag, startPoint x: 229, startPoint y: 194, endPoint x: 269, endPoint y: 195, distance: 40.5
click at [269, 195] on fieldset "Lord of the Flies 1 D * has a twentieth-century novel had more of an impact on …" at bounding box center [286, 174] width 247 height 101
click at [255, 194] on fieldset "Lord of the Flies 1 D * has a twentieth-century novel had more of an impact on …" at bounding box center [286, 174] width 247 height 101
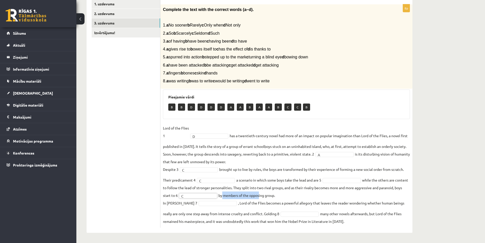
drag, startPoint x: 224, startPoint y: 196, endPoint x: 286, endPoint y: 199, distance: 62.5
click at [282, 200] on fieldset "Lord of the Flies 1 D * has a twentieth-century novel had more of an impact on …" at bounding box center [286, 174] width 247 height 101
click at [286, 199] on fieldset "Lord of the Flies 1 D * has a twentieth-century novel had more of an impact on …" at bounding box center [286, 174] width 247 height 101
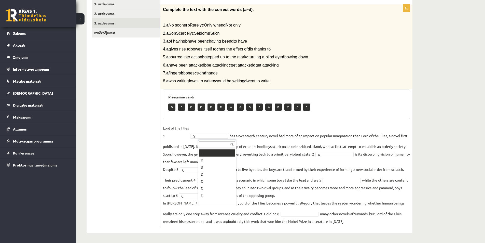
scroll to position [6, 0]
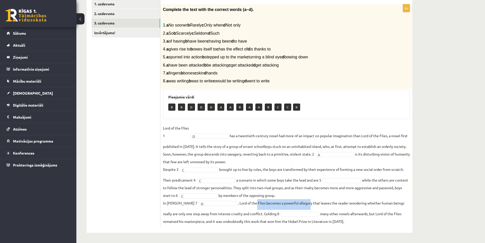
drag, startPoint x: 257, startPoint y: 203, endPoint x: 311, endPoint y: 204, distance: 53.5
click at [311, 204] on fieldset "Lord of the Flies 1 D * has a twentieth-century novel had more of an impact on …" at bounding box center [286, 174] width 247 height 101
click at [310, 204] on fieldset "Lord of the Flies 1 D * has a twentieth-century novel had more of an impact on …" at bounding box center [286, 174] width 247 height 101
drag, startPoint x: 255, startPoint y: 202, endPoint x: 326, endPoint y: 202, distance: 70.8
click at [326, 202] on fieldset "Lord of the Flies 1 D * has a twentieth-century novel had more of an impact on …" at bounding box center [286, 174] width 247 height 101
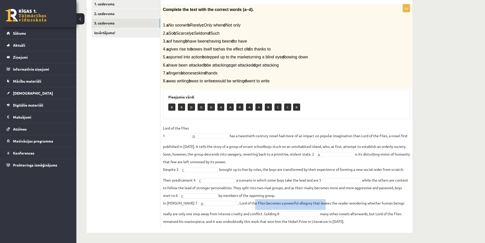
click at [326, 202] on fieldset "Lord of the Flies 1 D * has a twentieth-century novel had more of an impact on …" at bounding box center [286, 174] width 247 height 101
drag, startPoint x: 275, startPoint y: 103, endPoint x: 276, endPoint y: 109, distance: 5.9
click at [276, 109] on p "C" at bounding box center [278, 106] width 7 height 7
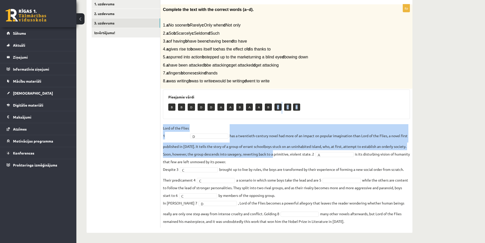
drag, startPoint x: 277, startPoint y: 108, endPoint x: 273, endPoint y: 151, distance: 43.8
click at [273, 151] on div "8p Complete the text with the correct words (a–d). 1. a No sooner b Rarely c On…" at bounding box center [287, 115] width 252 height 223
click at [273, 152] on fieldset "Lord of the Flies 1 D * has a twentieth-century novel had more of an impact on …" at bounding box center [286, 174] width 247 height 101
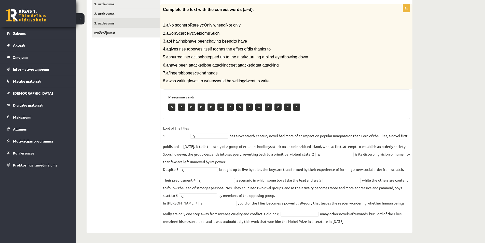
drag, startPoint x: 270, startPoint y: 190, endPoint x: 271, endPoint y: 196, distance: 6.2
click at [270, 189] on fieldset "Lord of the Flies 1 D * has a twentieth-century novel had more of an impact on …" at bounding box center [286, 174] width 247 height 101
drag, startPoint x: 269, startPoint y: 201, endPoint x: 333, endPoint y: 195, distance: 64.2
click at [333, 195] on fieldset "Lord of the Flies 1 D * has a twentieth-century novel had more of an impact on …" at bounding box center [286, 174] width 247 height 101
drag, startPoint x: 333, startPoint y: 195, endPoint x: 305, endPoint y: 199, distance: 28.0
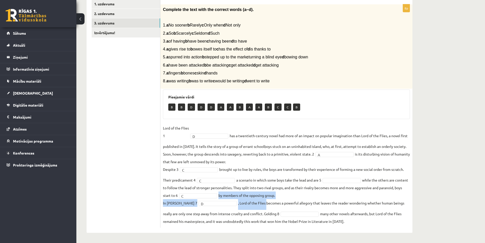
click at [333, 195] on fieldset "Lord of the Flies 1 D * has a twentieth-century novel had more of an impact on …" at bounding box center [286, 174] width 247 height 101
click at [301, 200] on fieldset "Lord of the Flies 1 D * has a twentieth-century novel had more of an impact on …" at bounding box center [286, 174] width 247 height 101
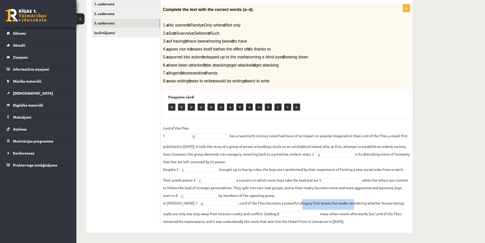
drag, startPoint x: 324, startPoint y: 201, endPoint x: 368, endPoint y: 199, distance: 44.1
click at [359, 200] on fieldset "Lord of the Flies 1 D * has a twentieth-century novel had more of an impact on …" at bounding box center [286, 174] width 247 height 101
click at [372, 199] on fieldset "Lord of the Flies 1 D * has a twentieth-century novel had more of an impact on …" at bounding box center [286, 174] width 247 height 101
drag, startPoint x: 195, startPoint y: 213, endPoint x: 223, endPoint y: 214, distance: 28.0
click at [222, 214] on fieldset "Lord of the Flies 1 D * has a twentieth-century novel had more of an impact on …" at bounding box center [286, 174] width 247 height 101
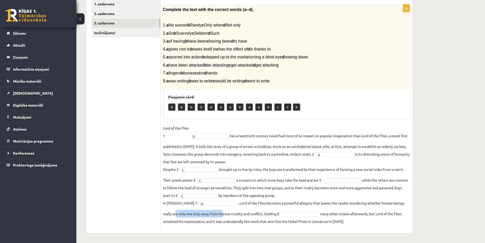
click at [223, 214] on fieldset "Lord of the Flies 1 D * has a twentieth-century novel had more of an impact on …" at bounding box center [286, 174] width 247 height 101
drag, startPoint x: 268, startPoint y: 212, endPoint x: 275, endPoint y: 211, distance: 7.1
click at [275, 211] on fieldset "Lord of the Flies 1 D * has a twentieth-century novel had more of an impact on …" at bounding box center [286, 174] width 247 height 101
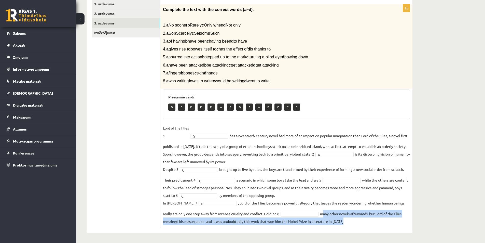
drag, startPoint x: 352, startPoint y: 217, endPoint x: 365, endPoint y: 218, distance: 12.8
click at [365, 218] on fieldset "Lord of the Flies 1 D * has a twentieth-century novel had more of an impact on …" at bounding box center [286, 174] width 247 height 101
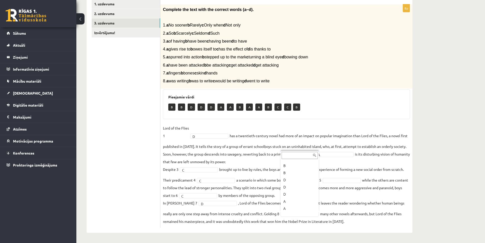
scroll to position [0, 0]
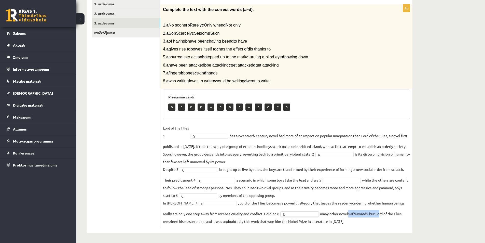
drag, startPoint x: 349, startPoint y: 215, endPoint x: 401, endPoint y: 216, distance: 51.7
click at [401, 216] on fieldset "Lord of the Flies 1 D * has a twentieth-century novel had more of an impact on …" at bounding box center [286, 174] width 247 height 101
drag, startPoint x: 377, startPoint y: 217, endPoint x: 401, endPoint y: 216, distance: 23.2
click at [400, 216] on fieldset "Lord of the Flies 1 D * has a twentieth-century novel had more of an impact on …" at bounding box center [286, 174] width 247 height 101
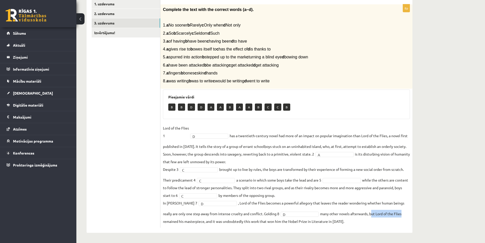
click at [401, 216] on fieldset "Lord of the Flies 1 D * has a twentieth-century novel had more of an impact on …" at bounding box center [286, 174] width 247 height 101
drag, startPoint x: 208, startPoint y: 223, endPoint x: 268, endPoint y: 226, distance: 59.9
click at [267, 226] on div "8p Complete the text with the correct words (a–d). 1. a No sooner b Rarely c On…" at bounding box center [287, 115] width 252 height 223
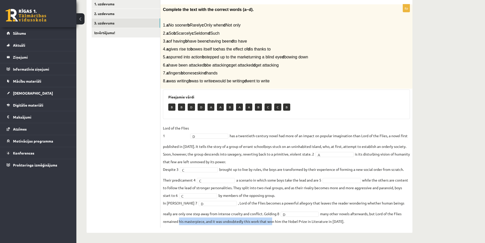
click at [268, 226] on div "8p Complete the text with the correct words (a–d). 1. a No sooner b Rarely c On…" at bounding box center [287, 115] width 252 height 223
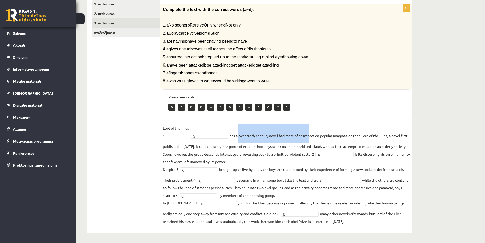
drag, startPoint x: 257, startPoint y: 136, endPoint x: 310, endPoint y: 141, distance: 53.4
click at [310, 141] on fieldset "Lord of the Flies 1 D * has a twentieth-century novel had more of an impact on …" at bounding box center [286, 174] width 247 height 101
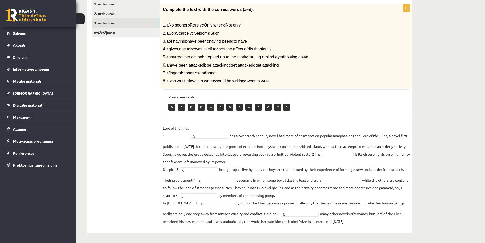
click at [311, 141] on fieldset "Lord of the Flies 1 D * has a twentieth-century novel had more of an impact on …" at bounding box center [286, 174] width 247 height 101
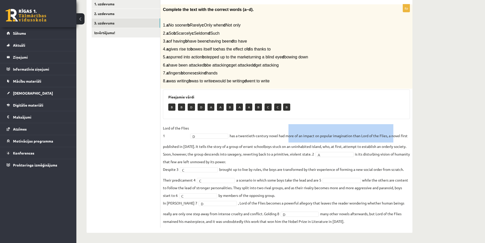
drag, startPoint x: 289, startPoint y: 136, endPoint x: 396, endPoint y: 141, distance: 107.4
click at [396, 141] on fieldset "Lord of the Flies 1 D * has a twentieth-century novel had more of an impact on …" at bounding box center [286, 174] width 247 height 101
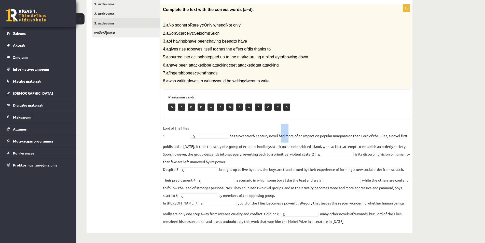
click at [286, 136] on fieldset "Lord of the Flies 1 D * has a twentieth-century novel had more of an impact on …" at bounding box center [286, 174] width 247 height 101
drag, startPoint x: 290, startPoint y: 136, endPoint x: 318, endPoint y: 138, distance: 27.6
click at [318, 138] on fieldset "Lord of the Flies 1 D * has a twentieth-century novel had more of an impact on …" at bounding box center [286, 174] width 247 height 101
click at [315, 138] on fieldset "Lord of the Flies 1 D * has a twentieth-century novel had more of an impact on …" at bounding box center [286, 174] width 247 height 101
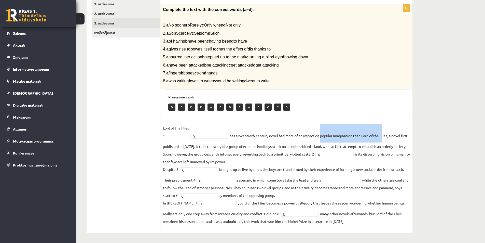
drag, startPoint x: 333, startPoint y: 136, endPoint x: 393, endPoint y: 142, distance: 60.1
click at [388, 141] on fieldset "Lord of the Flies 1 D * has a twentieth-century novel had more of an impact on …" at bounding box center [286, 174] width 247 height 101
click at [394, 142] on fieldset "Lord of the Flies 1 D * has a twentieth-century novel had more of an impact on …" at bounding box center [286, 174] width 247 height 101
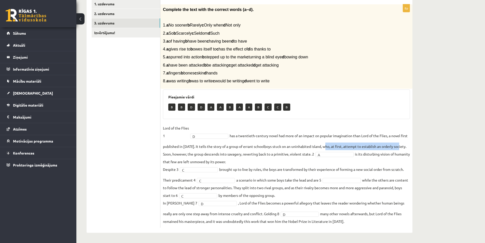
drag, startPoint x: 323, startPoint y: 146, endPoint x: 388, endPoint y: 148, distance: 65.0
click at [398, 148] on fieldset "Lord of the Flies 1 D * has a twentieth-century novel had more of an impact on …" at bounding box center [286, 174] width 247 height 101
click at [218, 146] on fieldset "Lord of the Flies 1 D * has a twentieth-century novel had more of an impact on …" at bounding box center [286, 174] width 247 height 101
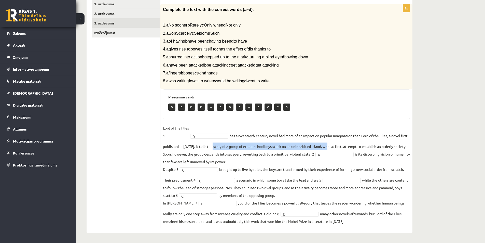
drag, startPoint x: 222, startPoint y: 145, endPoint x: 319, endPoint y: 145, distance: 96.8
click at [325, 144] on fieldset "Lord of the Flies 1 D * has a twentieth-century novel had more of an impact on …" at bounding box center [286, 174] width 247 height 101
click at [294, 148] on fieldset "Lord of the Flies 1 D * has a twentieth-century novel had more of an impact on …" at bounding box center [286, 174] width 247 height 101
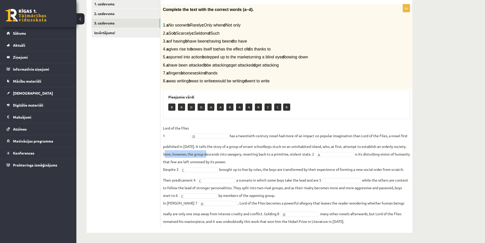
drag, startPoint x: 167, startPoint y: 150, endPoint x: 208, endPoint y: 151, distance: 40.5
click at [208, 151] on fieldset "Lord of the Flies 1 D * has a twentieth-century novel had more of an impact on …" at bounding box center [286, 174] width 247 height 101
drag, startPoint x: 216, startPoint y: 153, endPoint x: 287, endPoint y: 161, distance: 70.9
click at [287, 161] on fieldset "Lord of the Flies 1 D * has a twentieth-century novel had more of an impact on …" at bounding box center [286, 174] width 247 height 101
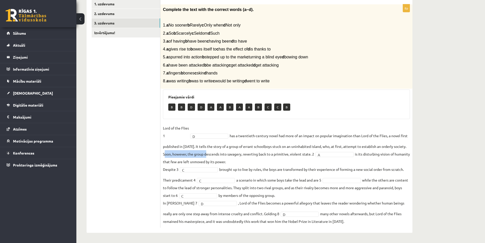
click at [287, 161] on fieldset "Lord of the Flies 1 D * has a twentieth-century novel had more of an impact on …" at bounding box center [286, 174] width 247 height 101
drag, startPoint x: 375, startPoint y: 153, endPoint x: 403, endPoint y: 155, distance: 27.9
click at [403, 155] on fieldset "Lord of the Flies 1 D * has a twentieth-century novel had more of an impact on …" at bounding box center [286, 174] width 247 height 101
click at [304, 156] on fieldset "Lord of the Flies 1 D * has a twentieth-century novel had more of an impact on …" at bounding box center [286, 174] width 247 height 101
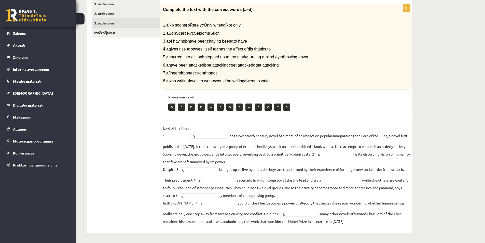
drag, startPoint x: 366, startPoint y: 156, endPoint x: 400, endPoint y: 159, distance: 33.8
click at [400, 159] on fieldset "Lord of the Flies 1 D * has a twentieth-century novel had more of an impact on …" at bounding box center [286, 174] width 247 height 101
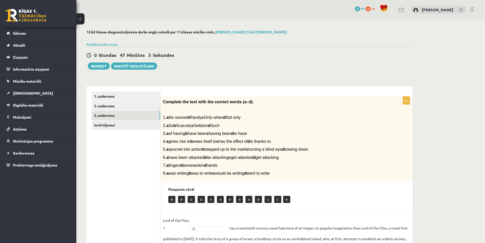
click at [343, 149] on p "5. a spurred into action b stepped up to the mark c turning a blind eye d bowin…" at bounding box center [274, 149] width 222 height 5
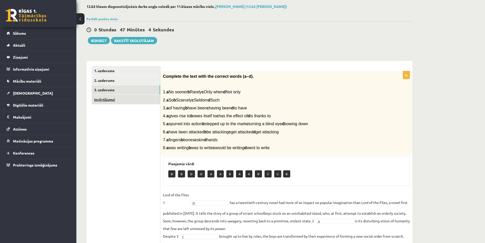
click at [102, 102] on link "Izvērtējums!" at bounding box center [126, 99] width 69 height 9
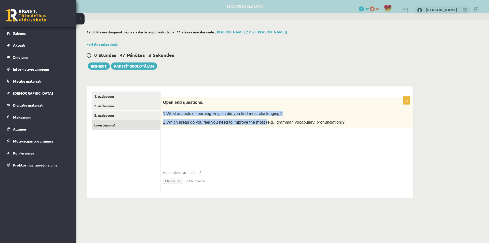
drag, startPoint x: 172, startPoint y: 109, endPoint x: 287, endPoint y: 120, distance: 116.0
click at [278, 119] on div "Open end questions. 1.What aspects of learning English did you find most challe…" at bounding box center [287, 113] width 252 height 32
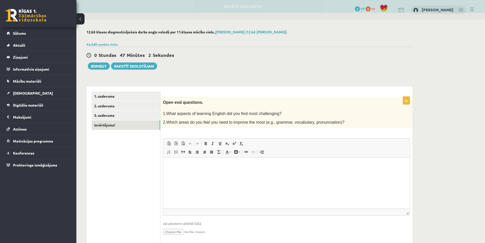
click at [287, 120] on span "2.Which areas do you feel you need to improve the most (e.g., grammar, vocabula…" at bounding box center [254, 122] width 182 height 4
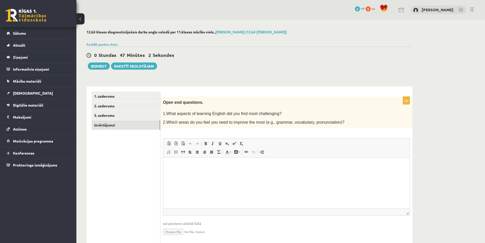
scroll to position [17, 0]
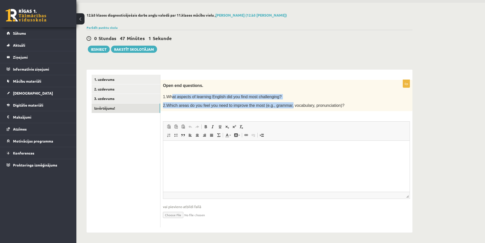
drag, startPoint x: 185, startPoint y: 97, endPoint x: 284, endPoint y: 103, distance: 98.8
click at [284, 103] on div "Open end questions. 1.What aspects of learning English did you find most challe…" at bounding box center [287, 96] width 252 height 32
click at [284, 103] on span "2.Which areas do you feel you need to improve the most (e.g., grammar, vocabula…" at bounding box center [254, 105] width 182 height 4
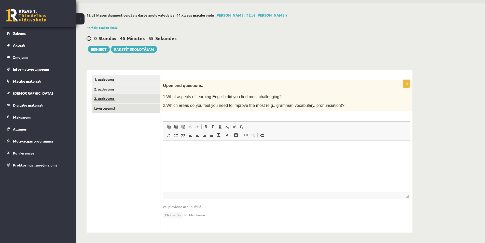
click at [113, 100] on link "3. uzdevums" at bounding box center [126, 98] width 69 height 9
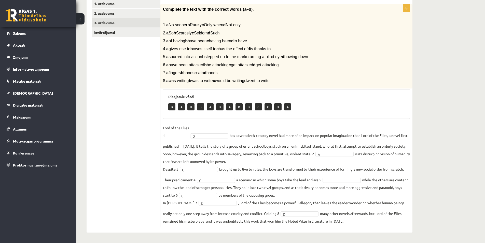
scroll to position [42, 0]
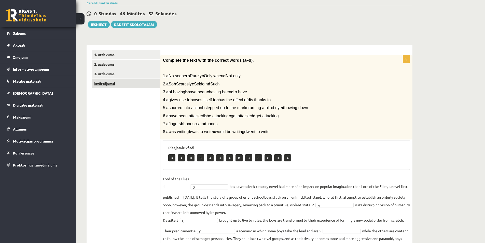
click at [94, 83] on link "Izvērtējums!" at bounding box center [126, 83] width 69 height 9
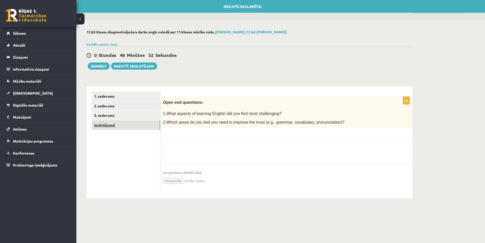
scroll to position [0, 0]
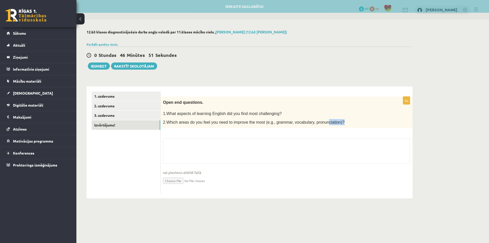
click at [339, 126] on div "Open end questions. 1.What aspects of learning English did you find most challe…" at bounding box center [287, 113] width 252 height 32
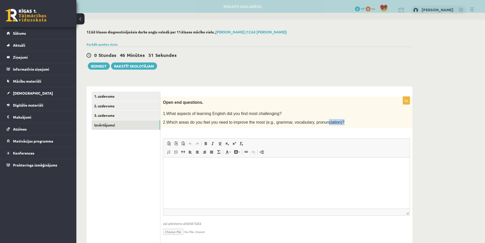
click at [340, 126] on div "Open end questions. 1.What aspects of learning English did you find most challe…" at bounding box center [287, 113] width 252 height 32
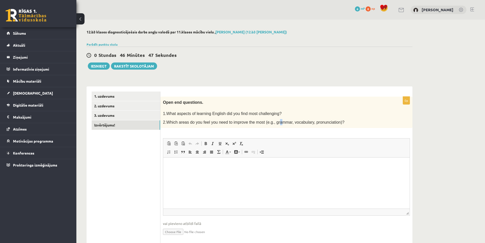
drag, startPoint x: 269, startPoint y: 123, endPoint x: 282, endPoint y: 125, distance: 12.5
click at [276, 124] on span "2.Which areas do you feel you need to improve the most (e.g., grammar, vocabula…" at bounding box center [254, 122] width 182 height 4
click at [282, 125] on p "2.Which areas do you feel you need to improve the most (e.g., grammar, vocabula…" at bounding box center [274, 122] width 222 height 6
drag, startPoint x: 246, startPoint y: 122, endPoint x: 283, endPoint y: 126, distance: 36.7
click at [274, 124] on span "2.Which areas do you feel you need to improve the most (e.g., grammar, vocabula…" at bounding box center [254, 122] width 182 height 4
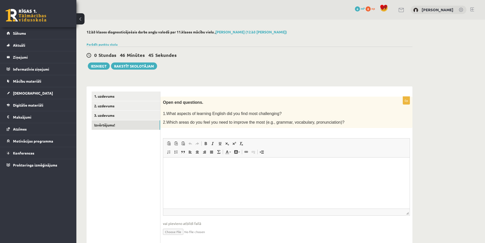
click at [282, 126] on div "Open end questions. 1.What aspects of learning English did you find most challe…" at bounding box center [287, 113] width 252 height 32
drag, startPoint x: 176, startPoint y: 116, endPoint x: 245, endPoint y: 126, distance: 69.8
click at [234, 125] on div "Open end questions. 1.What aspects of learning English did you find most challe…" at bounding box center [287, 113] width 252 height 32
click at [246, 121] on span "2.Which areas do you feel you need to improve the most (e.g., grammar, vocabula…" at bounding box center [254, 122] width 182 height 4
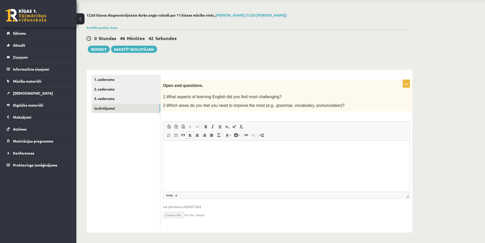
click at [216, 152] on html at bounding box center [286, 149] width 247 height 16
click at [113, 99] on link "3. uzdevums" at bounding box center [126, 98] width 69 height 9
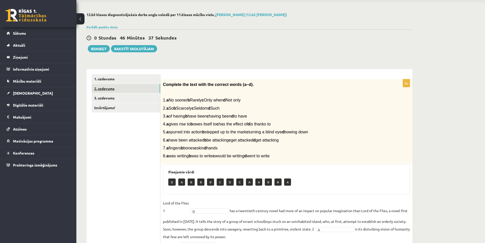
click at [112, 90] on link "2. uzdevums" at bounding box center [126, 88] width 69 height 9
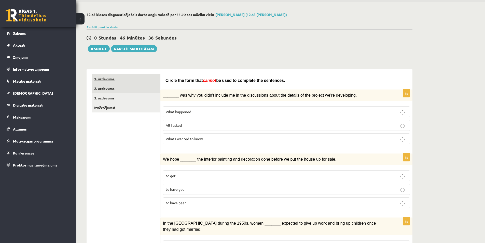
click at [115, 76] on link "1. uzdevums" at bounding box center [126, 78] width 69 height 9
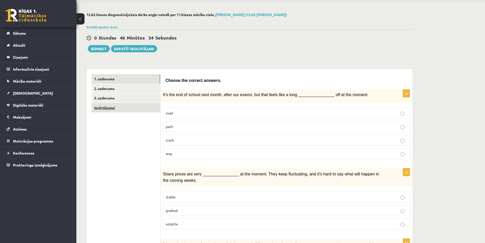
click at [113, 107] on link "Izvērtējums!" at bounding box center [126, 107] width 69 height 9
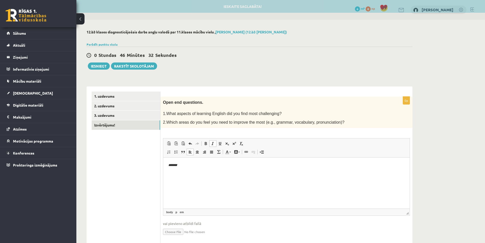
scroll to position [0, 0]
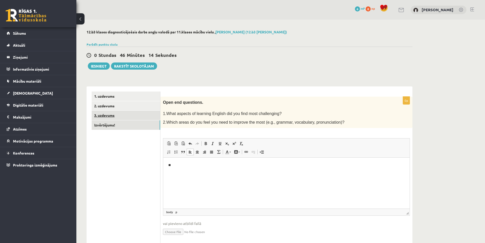
click at [96, 114] on link "3. uzdevums" at bounding box center [126, 115] width 69 height 9
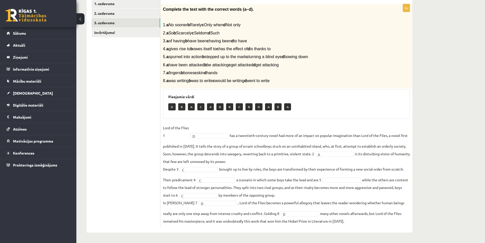
scroll to position [67, 0]
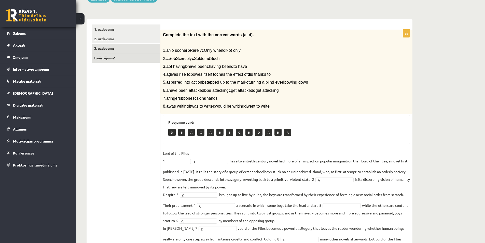
click at [106, 56] on link "Izvērtējums!" at bounding box center [126, 57] width 69 height 9
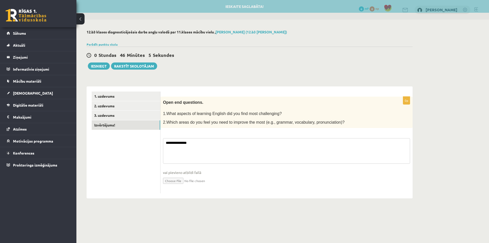
click at [214, 140] on textarea "**********" at bounding box center [286, 150] width 247 height 25
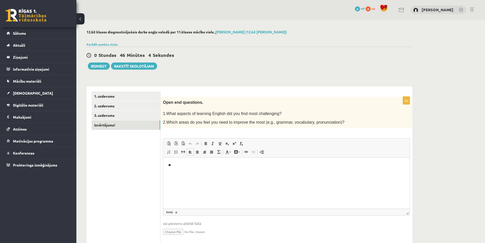
click at [203, 164] on p "**" at bounding box center [286, 165] width 236 height 5
click at [204, 165] on p "****" at bounding box center [286, 165] width 236 height 5
click at [173, 167] on p "**********" at bounding box center [286, 165] width 236 height 5
click at [241, 165] on p "**********" at bounding box center [286, 165] width 236 height 5
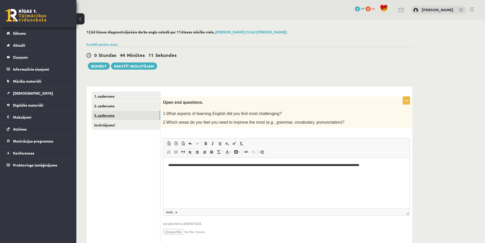
click at [127, 111] on link "3. uzdevums" at bounding box center [126, 115] width 69 height 9
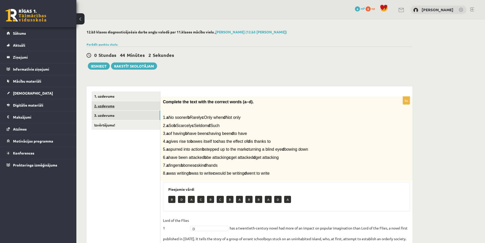
click at [112, 104] on link "2. uzdevums" at bounding box center [126, 105] width 69 height 9
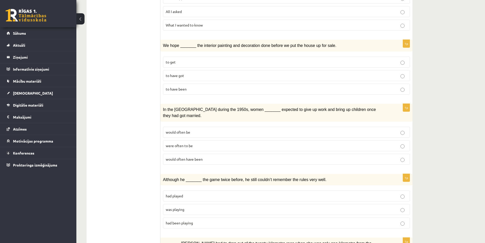
scroll to position [55, 0]
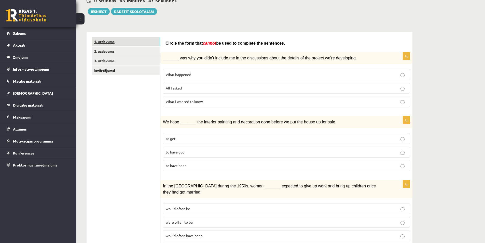
click at [115, 39] on link "1. uzdevums" at bounding box center [126, 41] width 69 height 9
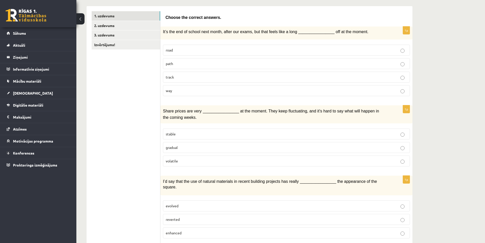
scroll to position [0, 0]
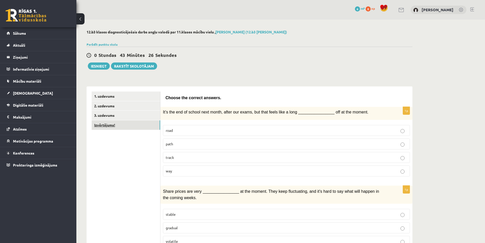
click at [123, 124] on link "Izvērtējums!" at bounding box center [126, 124] width 69 height 9
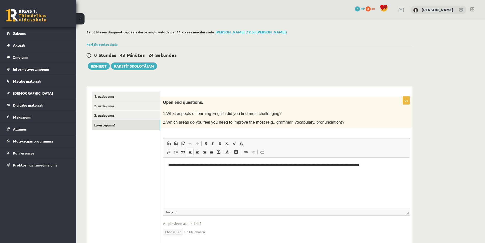
click at [406, 165] on html "**********" at bounding box center [286, 165] width 247 height 16
drag, startPoint x: 236, startPoint y: 164, endPoint x: 255, endPoint y: 165, distance: 19.4
click at [255, 165] on p "**********" at bounding box center [286, 168] width 236 height 11
click at [283, 173] on html "**********" at bounding box center [286, 167] width 247 height 21
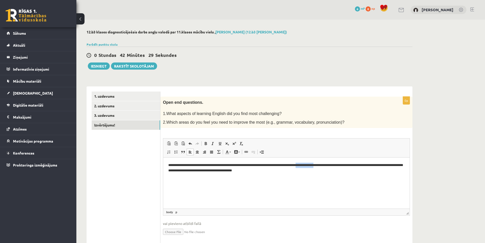
drag, startPoint x: 334, startPoint y: 167, endPoint x: 360, endPoint y: 169, distance: 25.6
click at [357, 169] on p "**********" at bounding box center [286, 168] width 236 height 11
click at [360, 169] on p "**********" at bounding box center [286, 168] width 236 height 11
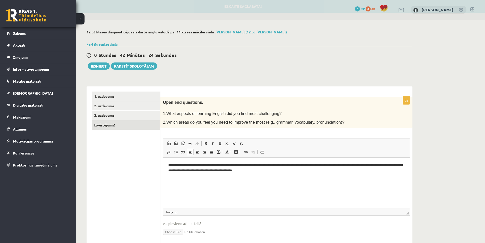
click at [369, 166] on p "**********" at bounding box center [286, 168] width 236 height 11
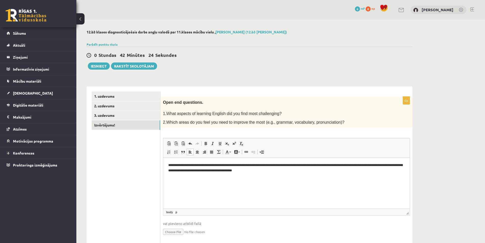
click at [369, 171] on p "**********" at bounding box center [286, 168] width 236 height 11
click at [294, 171] on p "**********" at bounding box center [286, 168] width 236 height 11
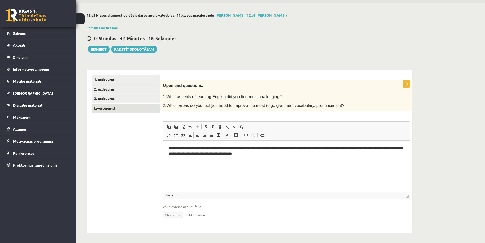
click at [138, 145] on ul "1. uzdevums 2. uzdevums 3. uzdevums Izvērtējums!" at bounding box center [126, 151] width 69 height 153
click at [99, 49] on button "Iesniegt" at bounding box center [99, 49] width 22 height 7
click at [115, 95] on link "3. uzdevums" at bounding box center [126, 98] width 69 height 9
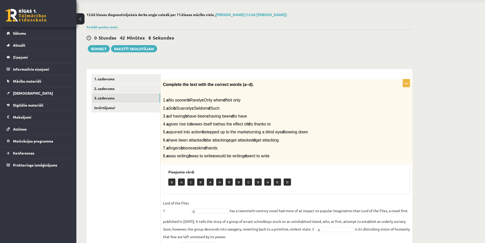
scroll to position [93, 0]
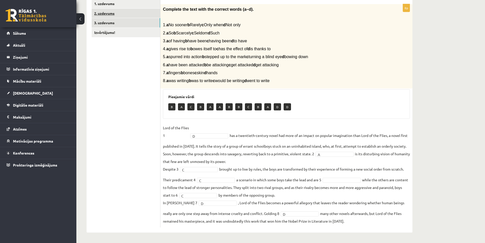
click at [106, 11] on link "2. uzdevums" at bounding box center [126, 13] width 69 height 9
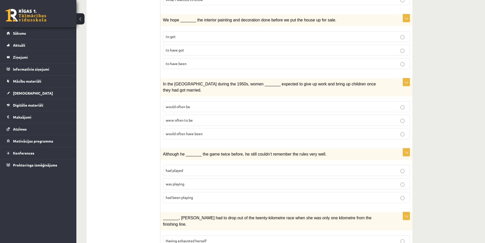
scroll to position [29, 0]
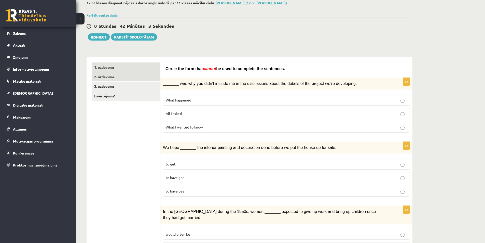
click at [112, 69] on link "1. uzdevums" at bounding box center [126, 66] width 69 height 9
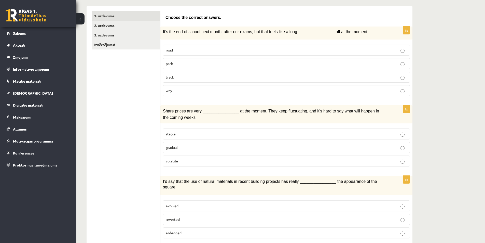
scroll to position [0, 0]
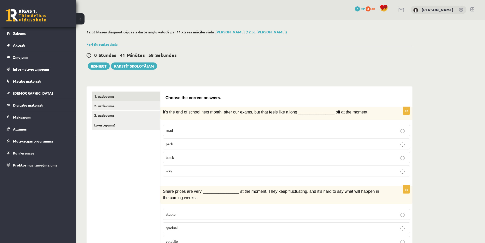
click at [102, 65] on button "Iesniegt" at bounding box center [99, 65] width 22 height 7
click at [113, 125] on link "Izvērtējums!" at bounding box center [126, 124] width 69 height 9
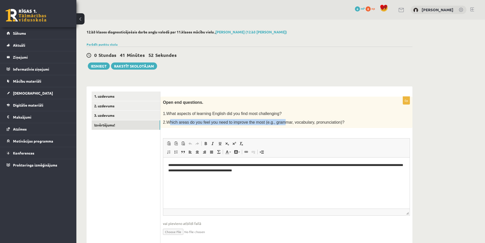
drag, startPoint x: 176, startPoint y: 120, endPoint x: 274, endPoint y: 124, distance: 97.4
click at [274, 124] on span "2.Which areas do you feel you need to improve the most (e.g., grammar, vocabula…" at bounding box center [254, 122] width 182 height 4
click at [101, 67] on button "Iesniegt" at bounding box center [99, 65] width 22 height 7
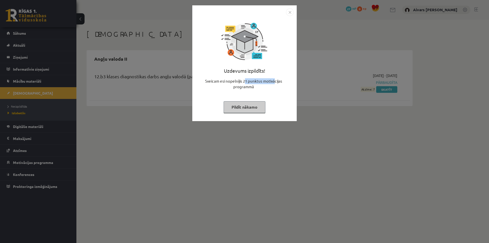
drag, startPoint x: 245, startPoint y: 82, endPoint x: 288, endPoint y: 86, distance: 43.0
click at [288, 86] on div "Sveicam esi nopelnījis 21 punktus motivācijas programmā" at bounding box center [244, 85] width 98 height 15
click at [290, 11] on img "Close" at bounding box center [290, 12] width 8 height 8
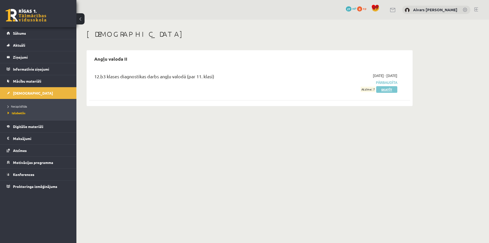
click at [384, 88] on link "Skatīt" at bounding box center [386, 89] width 21 height 7
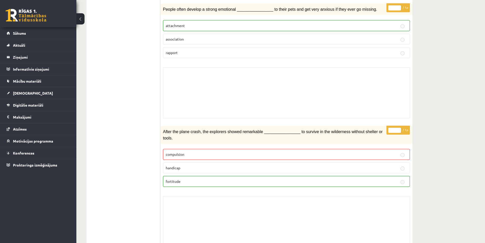
scroll to position [1172, 0]
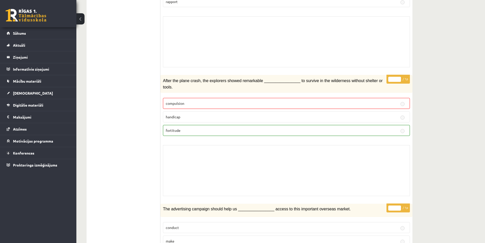
click at [185, 101] on p "compulsion" at bounding box center [287, 103] width 242 height 5
click at [190, 125] on label "fortitude" at bounding box center [286, 130] width 247 height 11
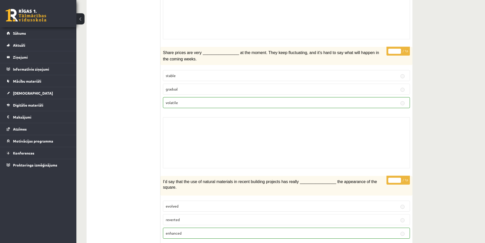
scroll to position [0, 0]
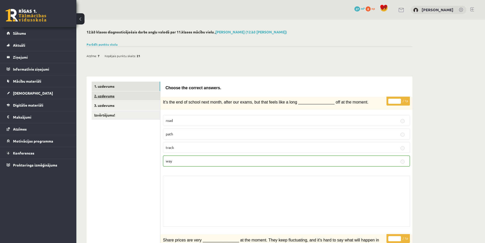
click at [116, 98] on link "2. uzdevums" at bounding box center [126, 95] width 69 height 9
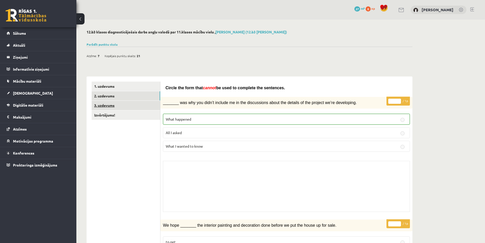
click at [127, 105] on link "3. uzdevums" at bounding box center [126, 105] width 69 height 9
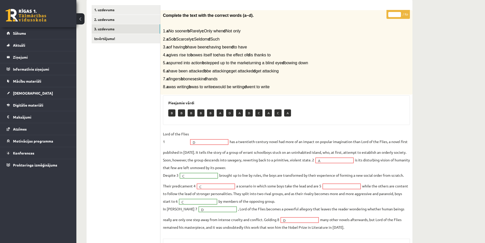
scroll to position [127, 0]
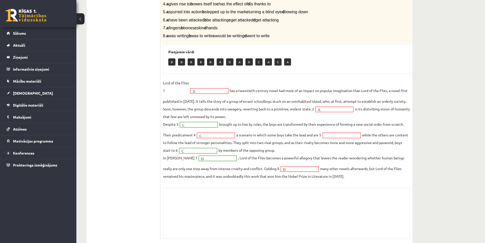
drag, startPoint x: 206, startPoint y: 136, endPoint x: 181, endPoint y: 135, distance: 25.8
drag, startPoint x: 209, startPoint y: 138, endPoint x: 197, endPoint y: 137, distance: 12.6
click at [197, 137] on fieldset "Lord of the Flies 1 D * has a twentieth-century novel had more of an impact on …" at bounding box center [286, 129] width 247 height 101
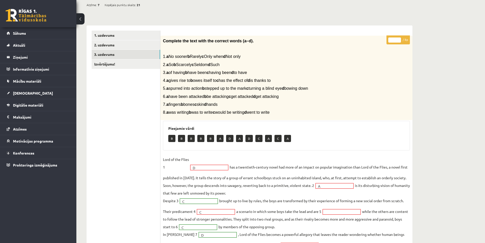
click at [214, 173] on fieldset "Lord of the Flies 1 D * has a twentieth-century novel had more of an impact on …" at bounding box center [286, 205] width 247 height 101
click at [177, 166] on p "Lord of the Flies 1" at bounding box center [176, 162] width 26 height 15
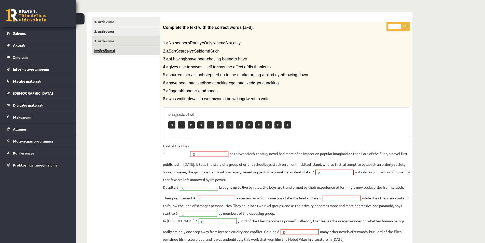
click at [123, 46] on link "Izvērtējums!" at bounding box center [126, 50] width 69 height 9
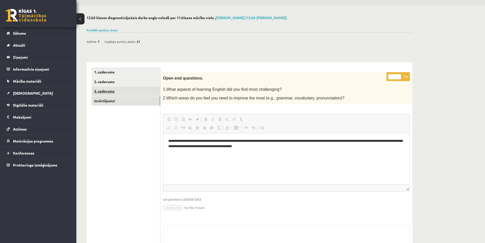
scroll to position [0, 0]
click at [138, 91] on link "3. uzdevums" at bounding box center [126, 90] width 69 height 9
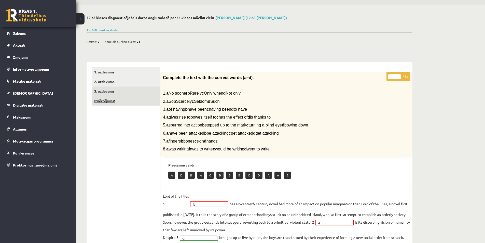
click at [135, 100] on link "Izvērtējums!" at bounding box center [126, 100] width 69 height 9
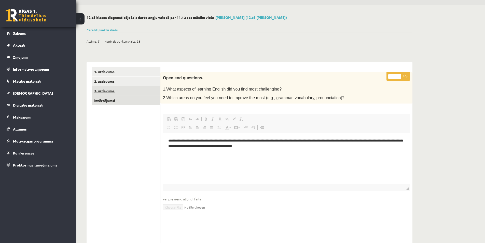
click at [132, 90] on link "3. uzdevums" at bounding box center [126, 90] width 69 height 9
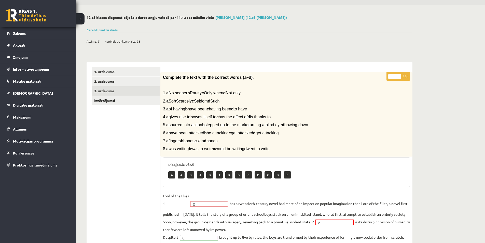
scroll to position [91, 0]
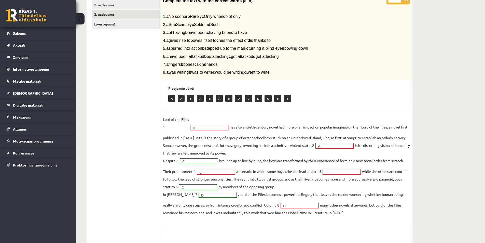
click at [181, 101] on p "A" at bounding box center [181, 98] width 7 height 7
click at [208, 136] on fieldset "Lord of the Flies 1 D * has a twentieth-century novel had more of an impact on …" at bounding box center [286, 165] width 247 height 101
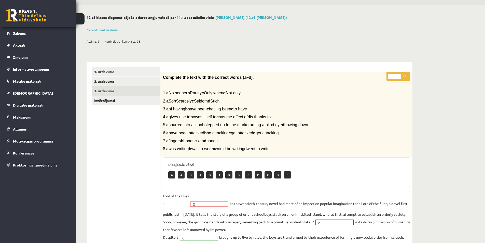
click at [202, 94] on span "1. a No sooner b Rarely c Only when d Not only" at bounding box center [202, 93] width 78 height 4
click at [404, 77] on p "* / 8p" at bounding box center [398, 76] width 23 height 9
click at [404, 78] on p "* / 8p" at bounding box center [398, 76] width 23 height 9
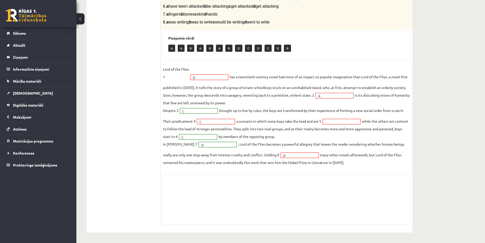
click at [342, 101] on fieldset "Lord of the Flies 1 D * has a twentieth-century novel had more of an impact on …" at bounding box center [286, 115] width 247 height 101
drag, startPoint x: 327, startPoint y: 123, endPoint x: 362, endPoint y: 122, distance: 34.4
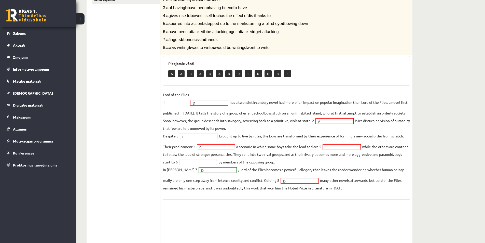
click at [234, 198] on div "* / 8p Complete the text with the correct words (a–d). 1. a No sooner b Rarely …" at bounding box center [287, 112] width 252 height 282
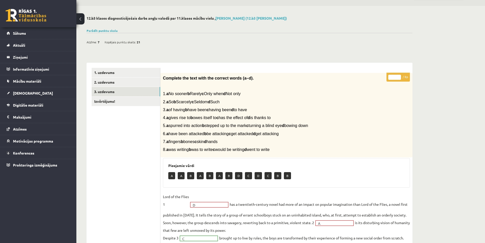
click at [404, 77] on p "* / 8p" at bounding box center [398, 77] width 23 height 9
click at [376, 77] on div "* / 8p Complete the text with the correct words (a–d). 1. a No sooner b Rarely …" at bounding box center [287, 214] width 252 height 282
click at [377, 81] on div "Complete the text with the correct words (a–d). 1. a No sooner b Rarely c Only …" at bounding box center [287, 115] width 252 height 85
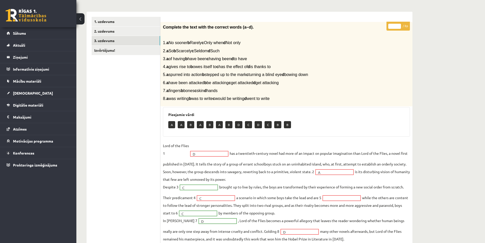
drag, startPoint x: 198, startPoint y: 155, endPoint x: 187, endPoint y: 156, distance: 11.0
click at [187, 156] on p "Lord of the Flies 1" at bounding box center [176, 149] width 26 height 15
click at [179, 126] on p "A" at bounding box center [181, 124] width 7 height 7
click at [172, 124] on p "A" at bounding box center [171, 124] width 7 height 7
click at [25, 34] on span "Sākums" at bounding box center [19, 33] width 13 height 5
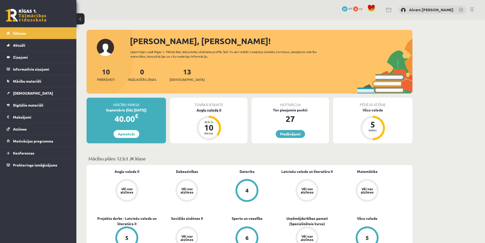
click at [205, 121] on div "Atlicis" at bounding box center [208, 121] width 15 height 3
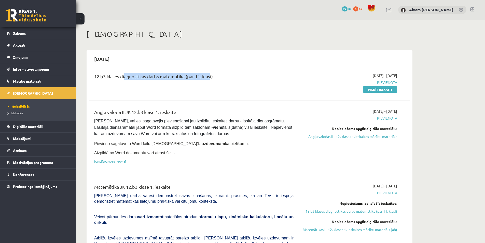
click at [241, 82] on div "12.b3 klases diagnostikas darbs matemātikā (par 11. klasi)" at bounding box center [194, 77] width 200 height 9
click at [255, 84] on div "12.b3 klases diagnostikas darbs matemātikā (par 11. klasi)" at bounding box center [193, 82] width 207 height 19
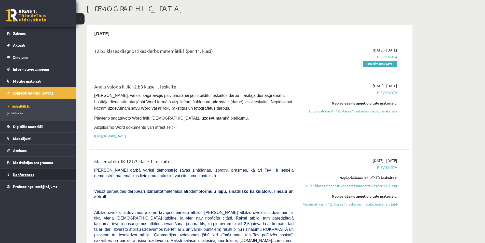
click at [29, 169] on link "Konferences" at bounding box center [38, 174] width 63 height 12
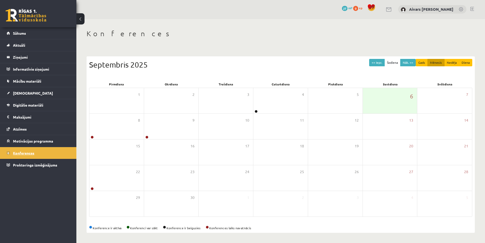
scroll to position [1, 0]
click at [117, 123] on div "8" at bounding box center [116, 126] width 55 height 25
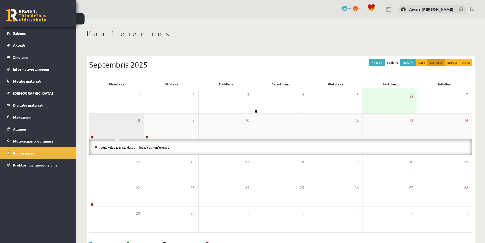
click at [124, 127] on div "8" at bounding box center [116, 126] width 55 height 25
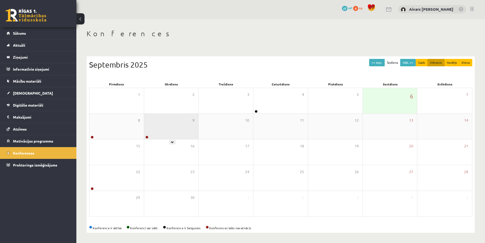
click at [156, 129] on div "9" at bounding box center [171, 126] width 55 height 25
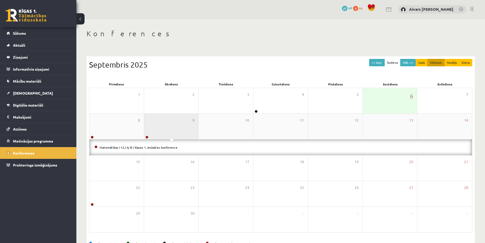
click at [167, 126] on div "9" at bounding box center [171, 126] width 55 height 25
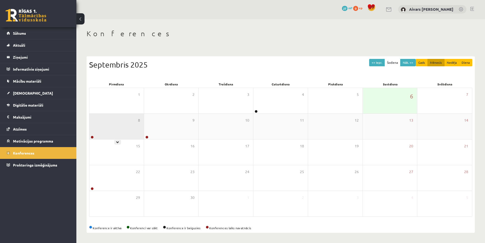
click at [125, 130] on div "8" at bounding box center [116, 126] width 55 height 25
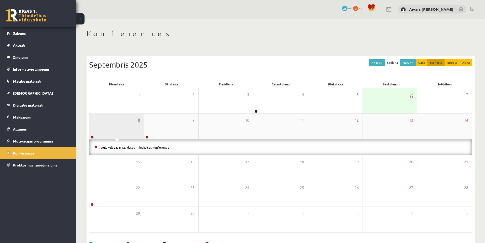
click at [125, 130] on div "8" at bounding box center [116, 126] width 55 height 25
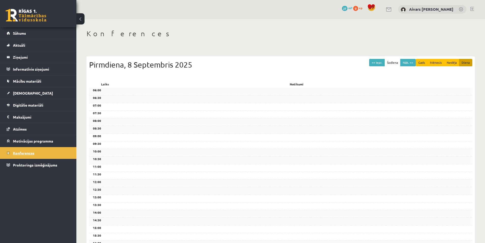
click at [45, 151] on link "Konferences" at bounding box center [38, 153] width 63 height 12
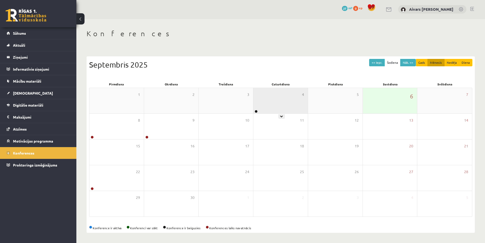
click at [265, 105] on div "4" at bounding box center [281, 100] width 55 height 25
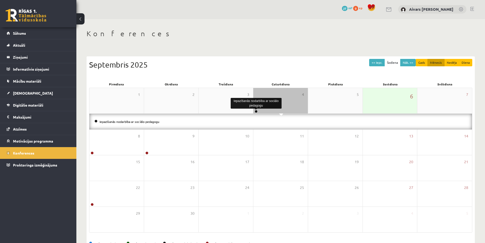
click at [256, 112] on link at bounding box center [256, 111] width 3 height 3
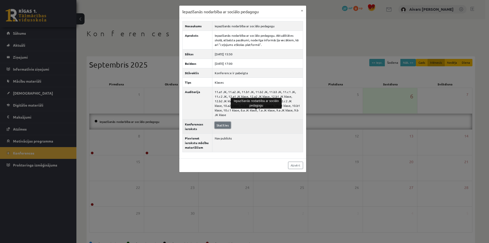
click at [220, 125] on link "Skatīties" at bounding box center [223, 125] width 16 height 7
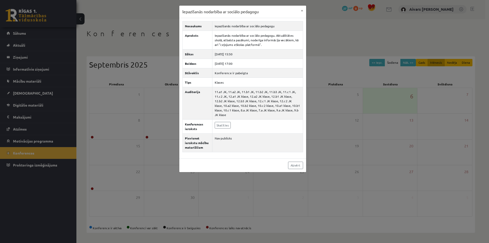
drag, startPoint x: 150, startPoint y: 58, endPoint x: 84, endPoint y: 88, distance: 72.6
click at [150, 55] on div "Iepazīšanās nodarbība ar sociālo pedagogu × Nosaukums Iepazīšanās nodarbība ar …" at bounding box center [244, 121] width 489 height 243
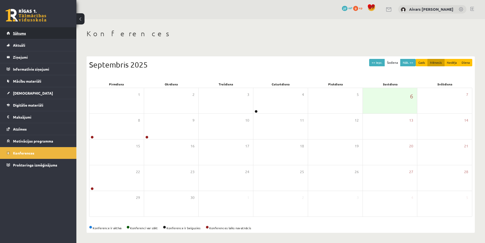
click at [24, 35] on span "Sākums" at bounding box center [19, 33] width 13 height 5
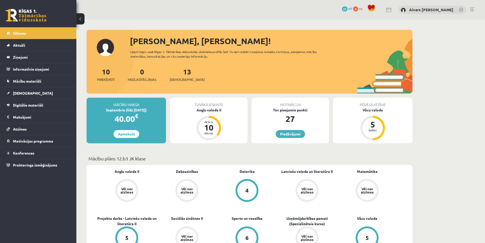
scroll to position [76, 0]
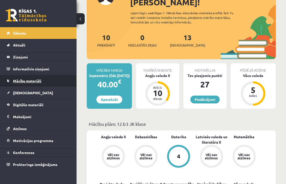
scroll to position [76, 0]
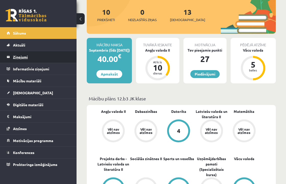
click at [36, 58] on legend "Ziņojumi 0" at bounding box center [41, 57] width 57 height 12
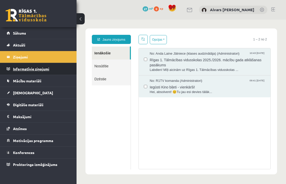
click at [31, 71] on legend "Informatīvie ziņojumi 0" at bounding box center [41, 69] width 57 height 12
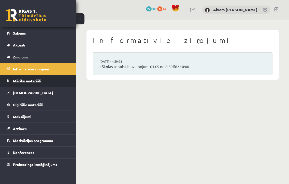
click at [32, 81] on span "Mācību materiāli" at bounding box center [27, 81] width 28 height 5
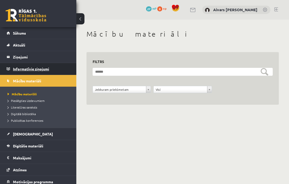
click at [38, 68] on legend "Informatīvie ziņojumi 0" at bounding box center [41, 69] width 57 height 12
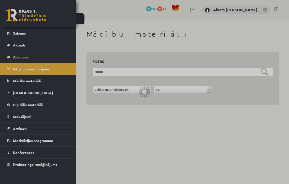
click at [37, 58] on div at bounding box center [144, 92] width 289 height 184
click at [32, 45] on div at bounding box center [144, 92] width 289 height 184
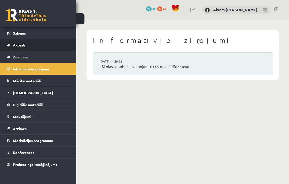
click at [25, 46] on span "Aktuāli" at bounding box center [19, 45] width 12 height 5
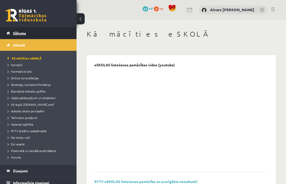
click at [35, 33] on link "Sākums" at bounding box center [38, 33] width 63 height 12
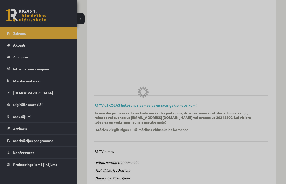
scroll to position [127, 0]
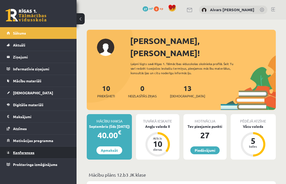
click at [23, 149] on link "Konferences" at bounding box center [38, 153] width 63 height 12
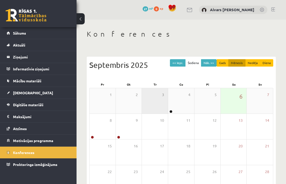
click at [157, 106] on div "3" at bounding box center [155, 100] width 26 height 25
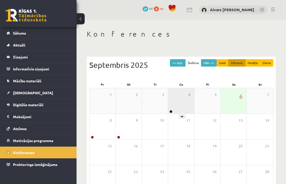
click at [173, 109] on div "4" at bounding box center [181, 100] width 26 height 25
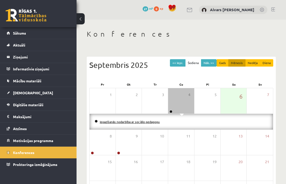
click at [109, 122] on link "Iepazīšanās nodarbība ar sociālo pedagogu" at bounding box center [130, 122] width 60 height 4
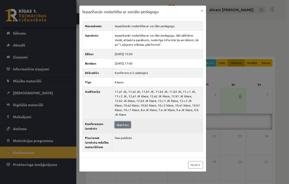
click at [121, 127] on link "Skatīties" at bounding box center [123, 125] width 16 height 7
